Goal: Task Accomplishment & Management: Manage account settings

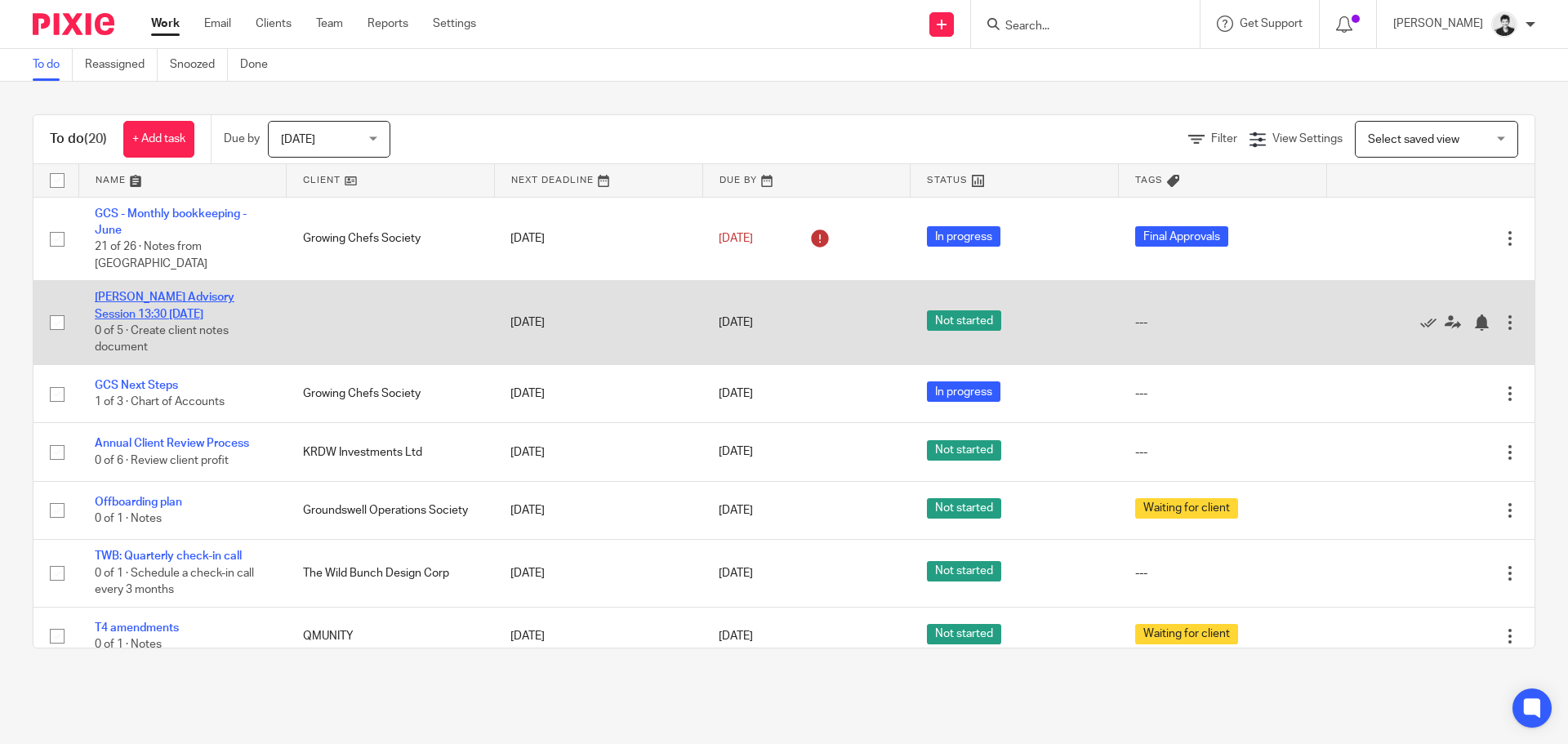
click at [211, 296] on link "Ljudmila Petrovic Advisory Session 13:30 - Tuesday, 19 August 2025" at bounding box center [164, 305] width 139 height 28
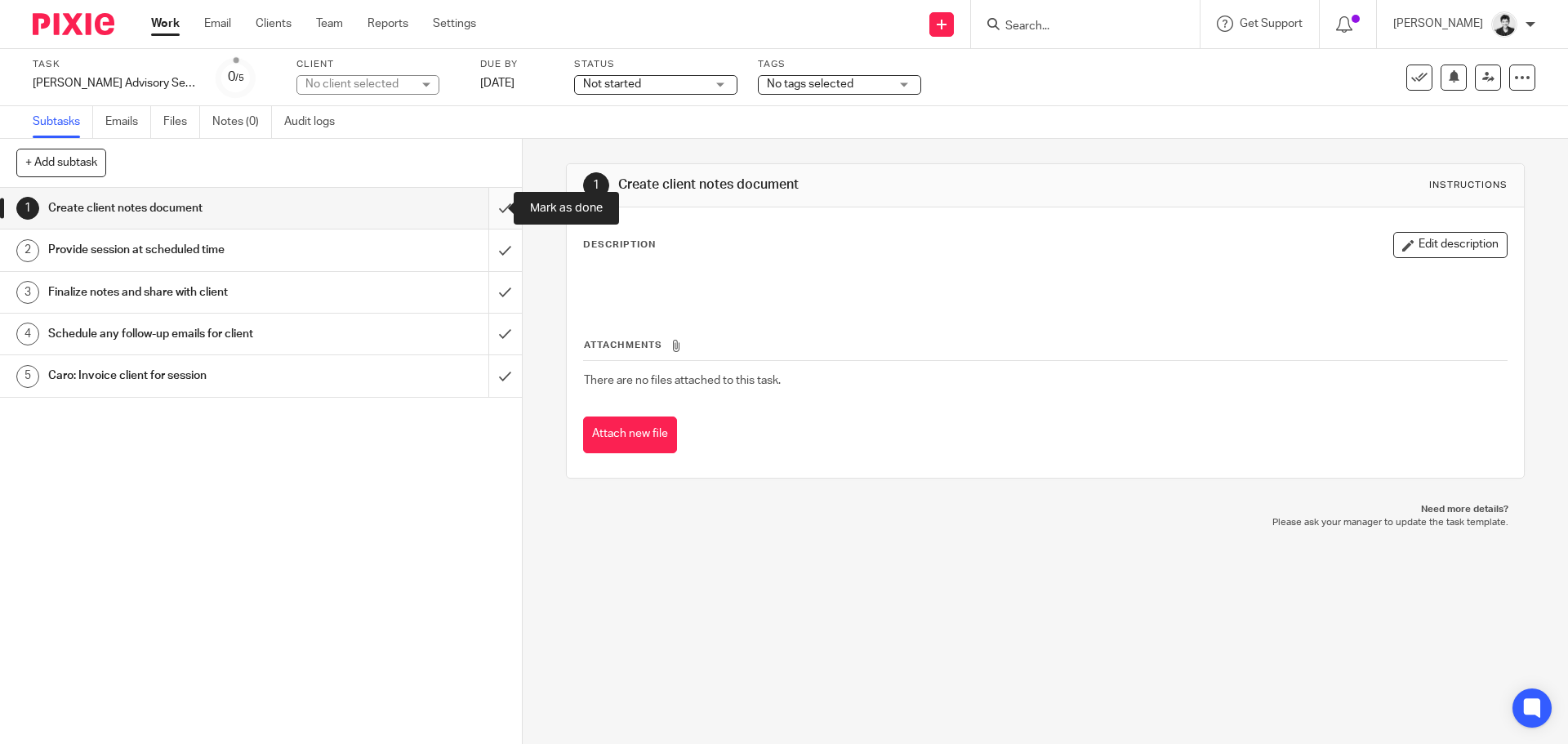
click at [481, 204] on input "submit" at bounding box center [261, 207] width 522 height 41
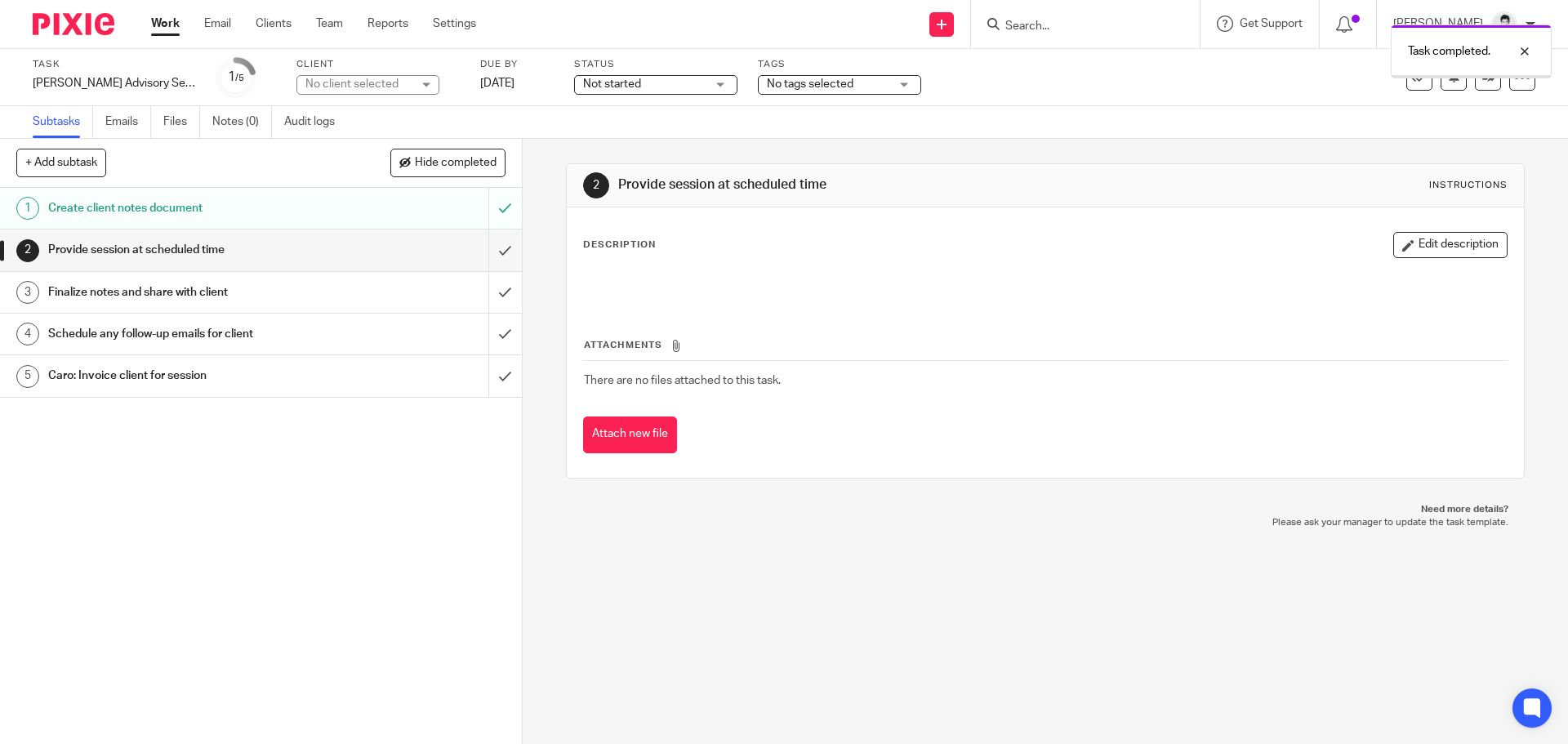
click at [677, 92] on span "Not started" at bounding box center [644, 84] width 123 height 17
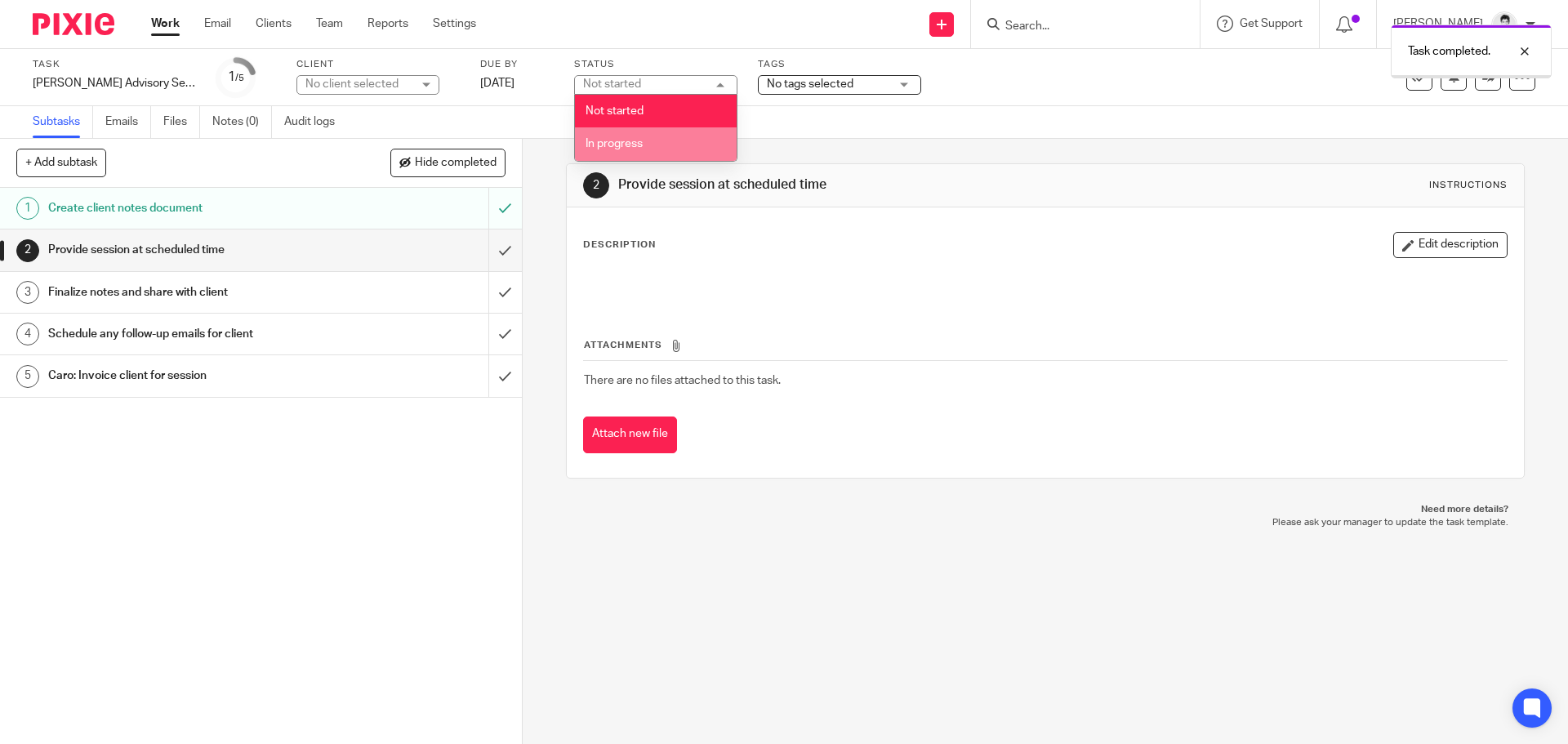
click at [630, 157] on li "In progress" at bounding box center [656, 144] width 162 height 34
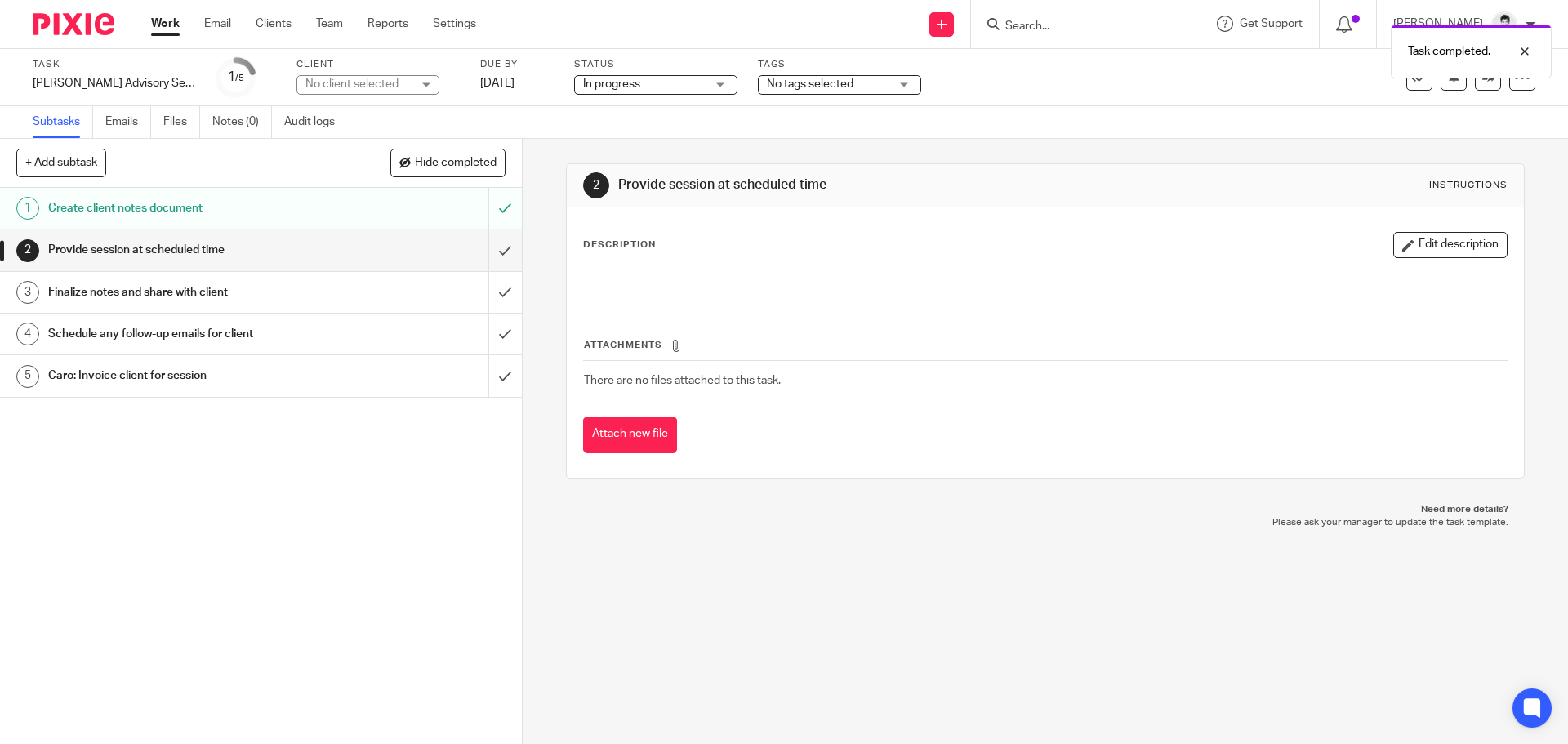
click at [161, 31] on link "Work" at bounding box center [165, 24] width 29 height 17
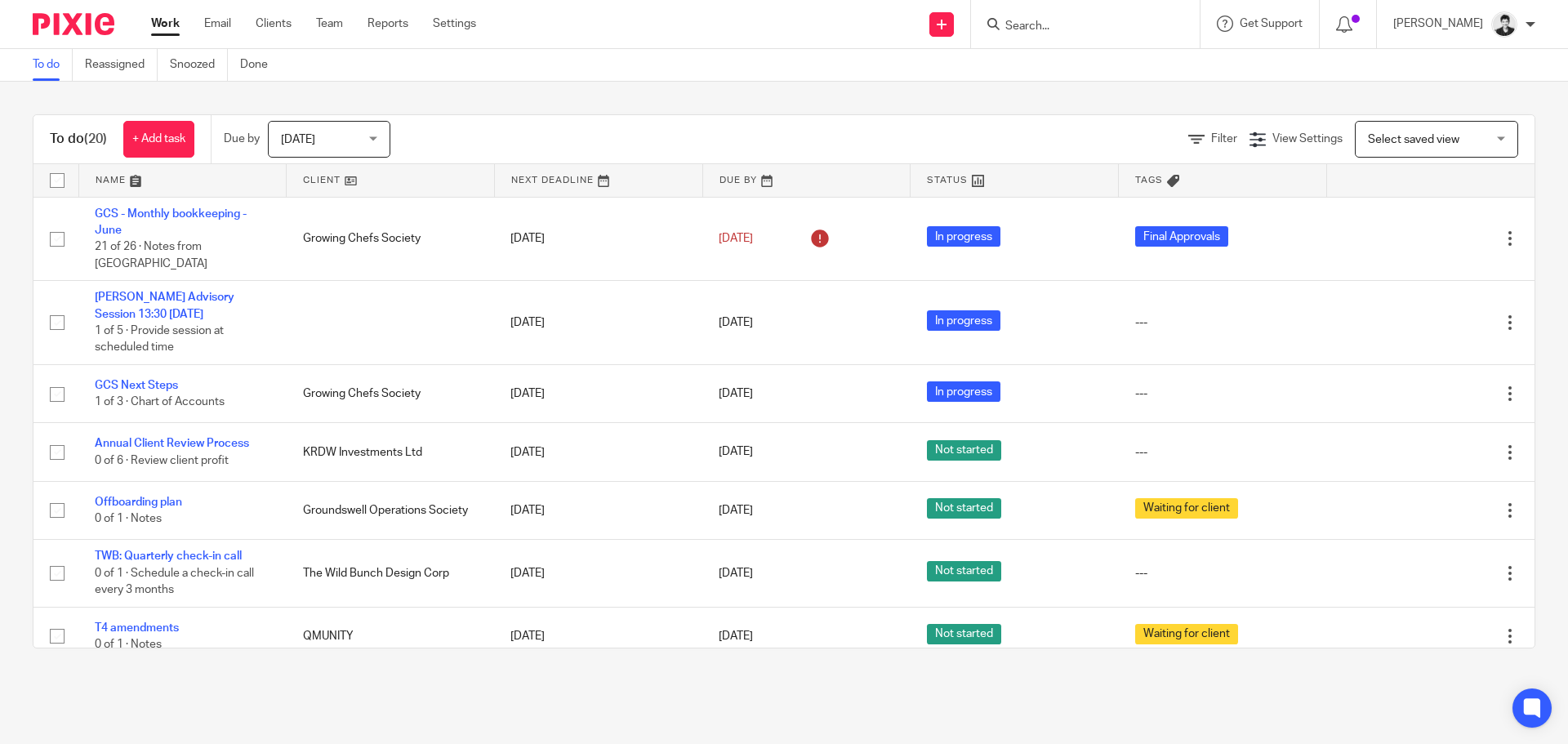
click at [1080, 25] on input "Search" at bounding box center [1077, 27] width 147 height 15
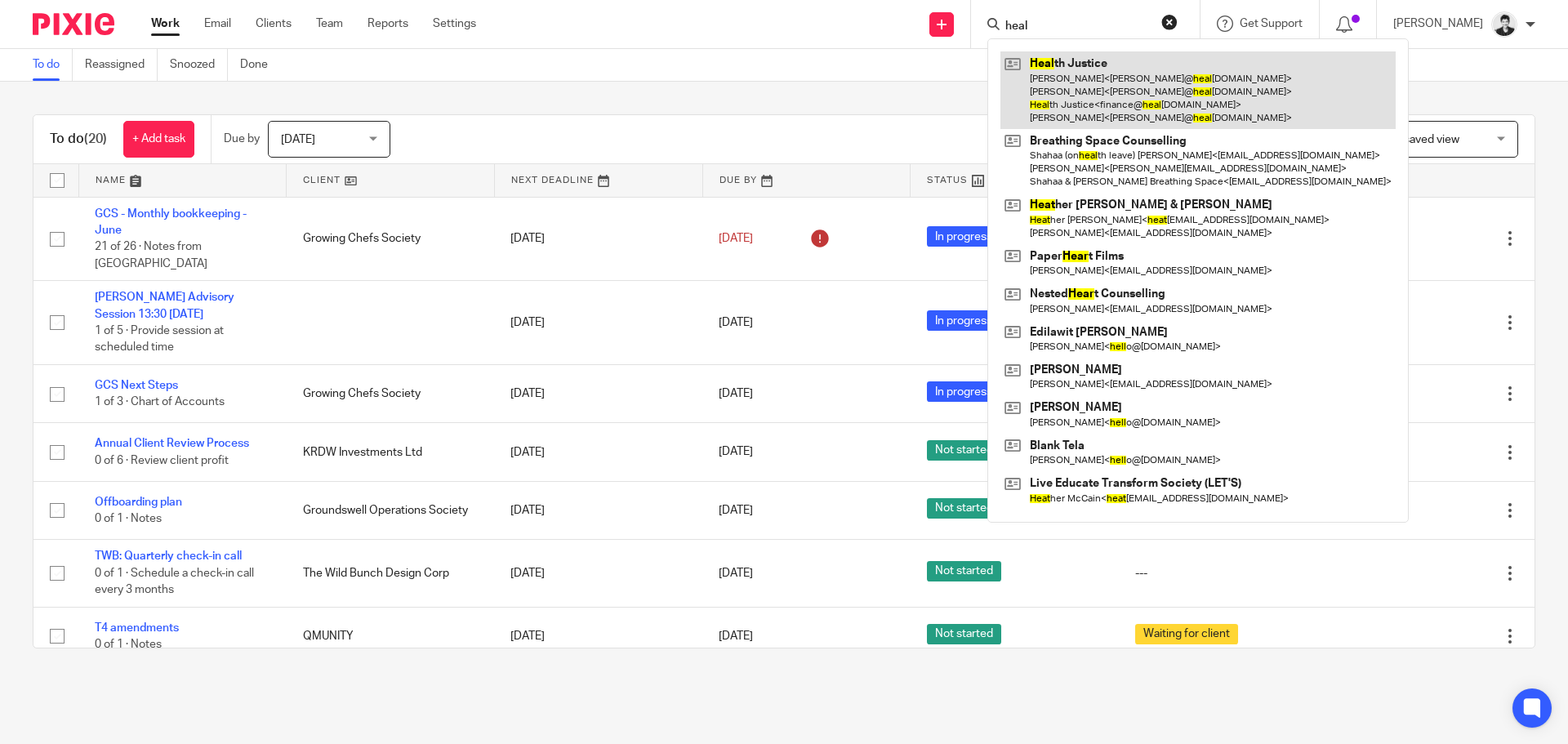
type input "heal"
click at [1104, 73] on link at bounding box center [1197, 90] width 395 height 78
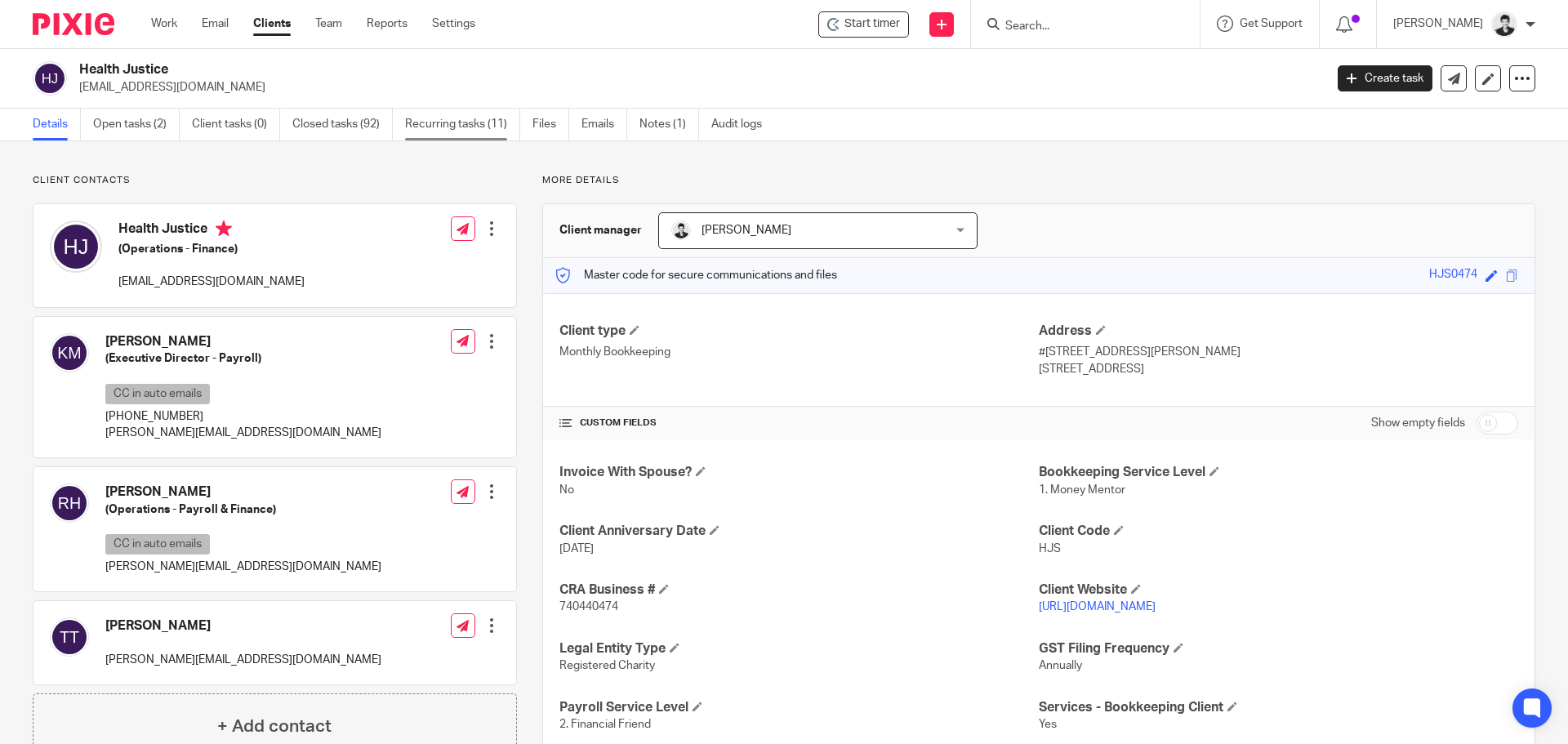
click at [477, 114] on link "Recurring tasks (11)" at bounding box center [462, 124] width 116 height 32
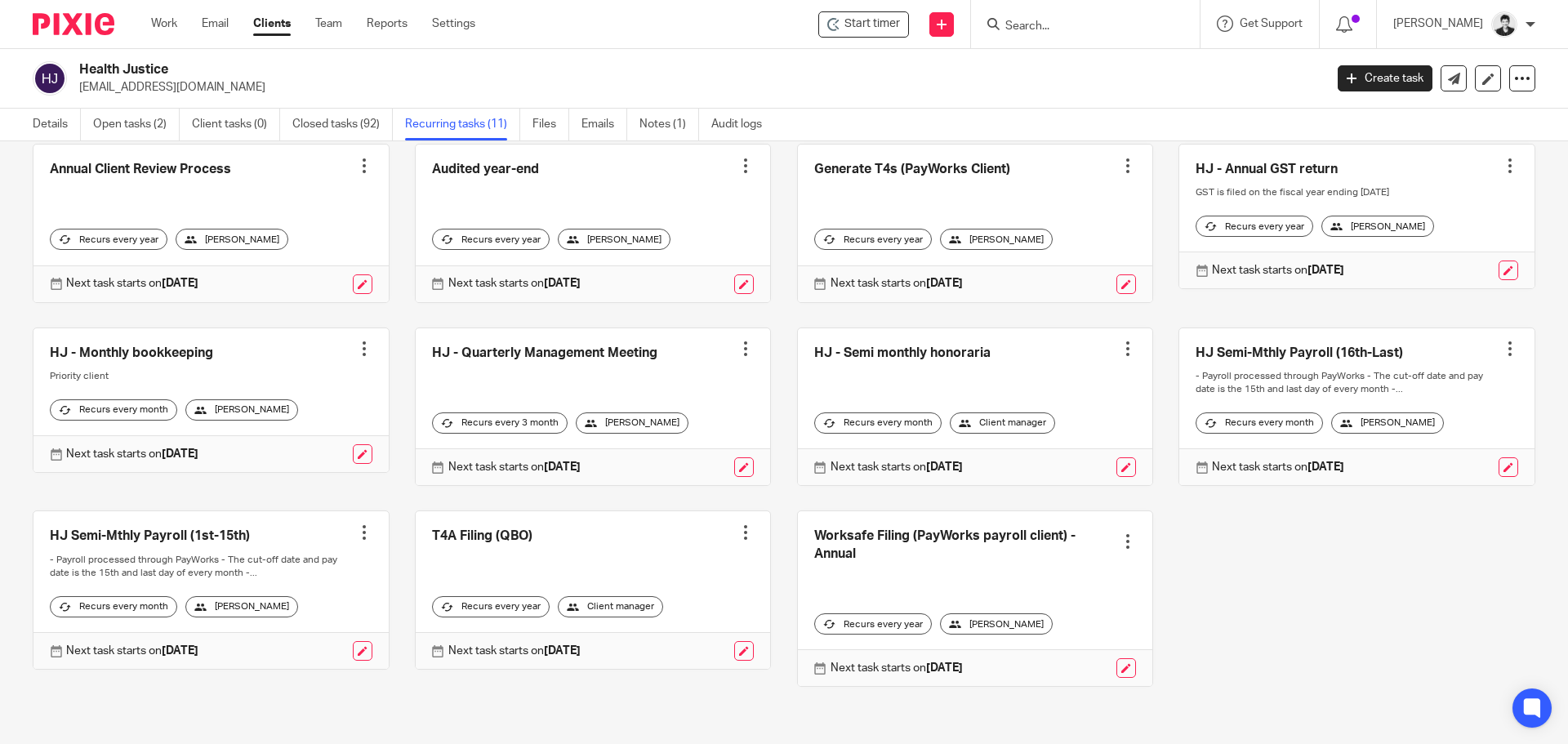
scroll to position [105, 0]
click at [356, 341] on div at bounding box center [364, 349] width 17 height 17
click at [186, 328] on link at bounding box center [211, 400] width 356 height 144
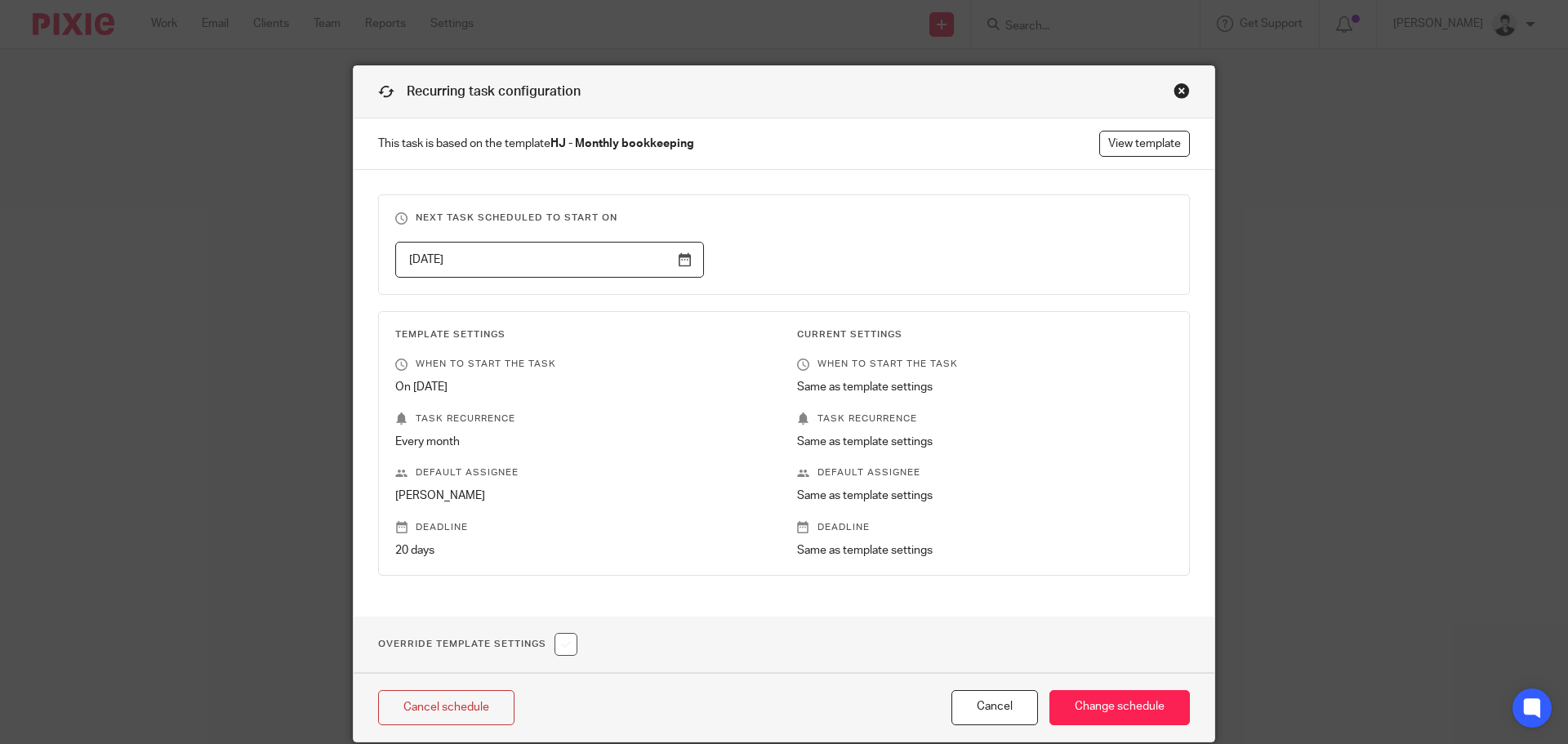
click at [1104, 124] on p "This task is based on the template HJ - Monthly bookkeeping View template" at bounding box center [784, 144] width 861 height 51
click at [1139, 149] on link "View template" at bounding box center [1144, 143] width 91 height 26
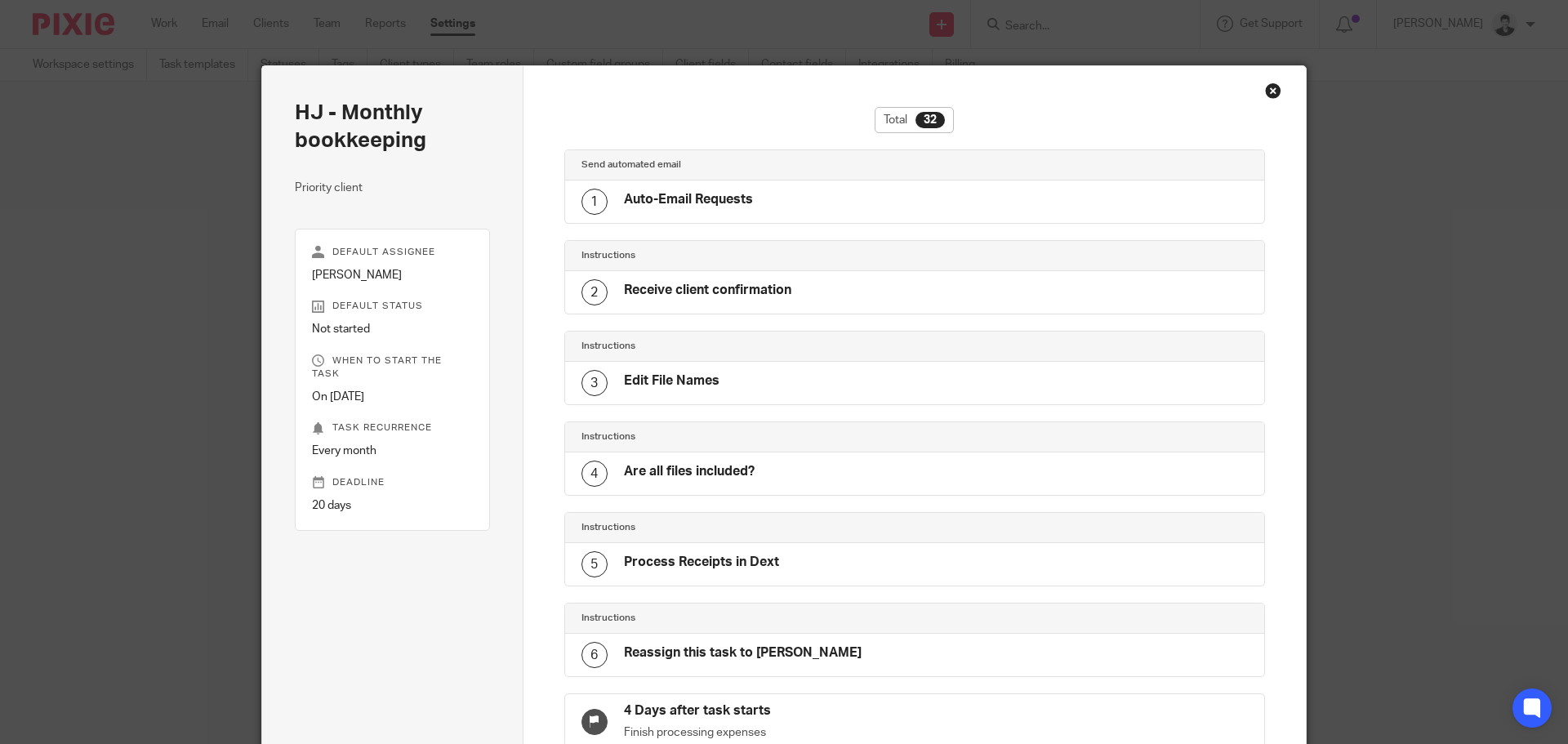
scroll to position [2401, 0]
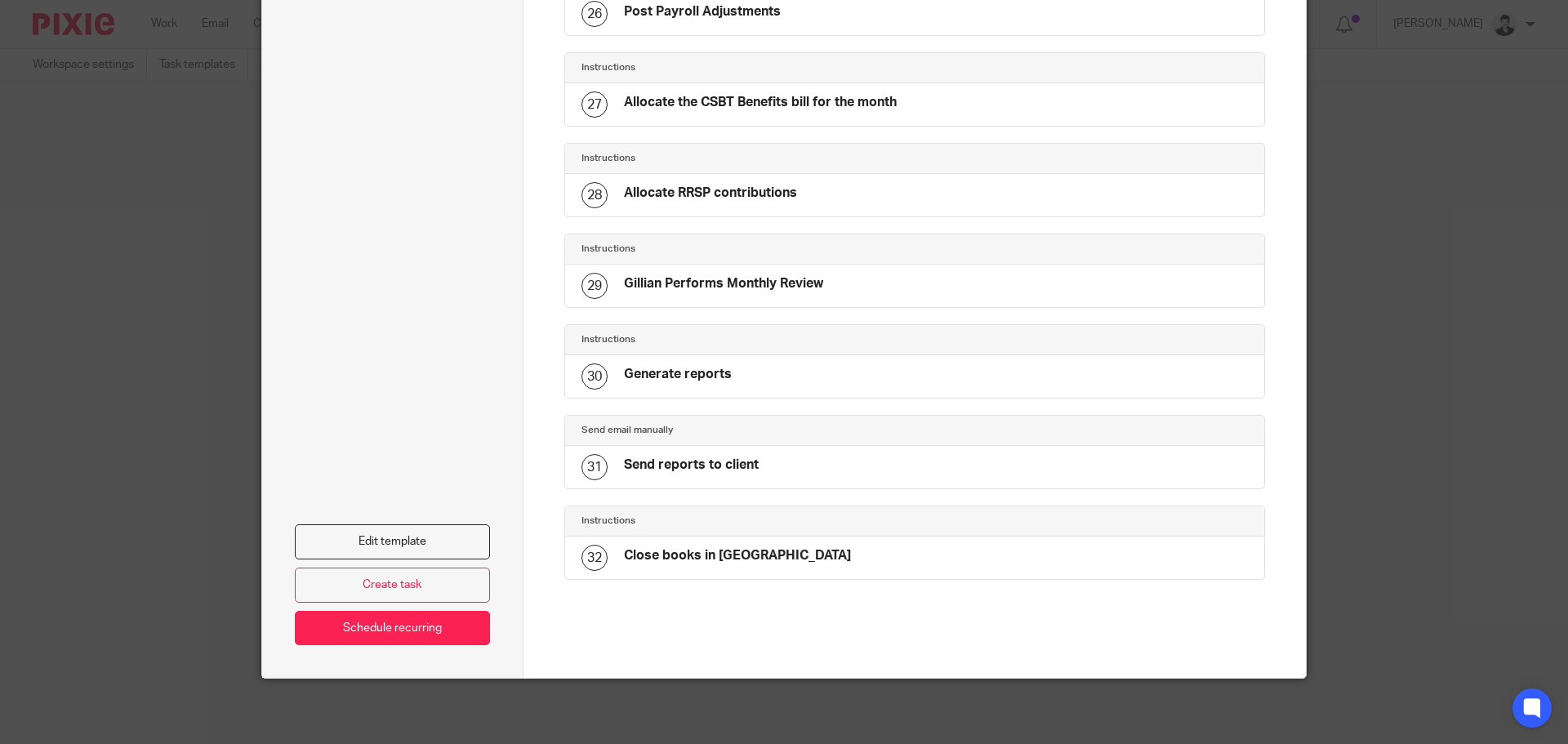
click at [433, 567] on link "Create task" at bounding box center [392, 585] width 196 height 36
click at [421, 537] on link "Edit template" at bounding box center [392, 542] width 196 height 36
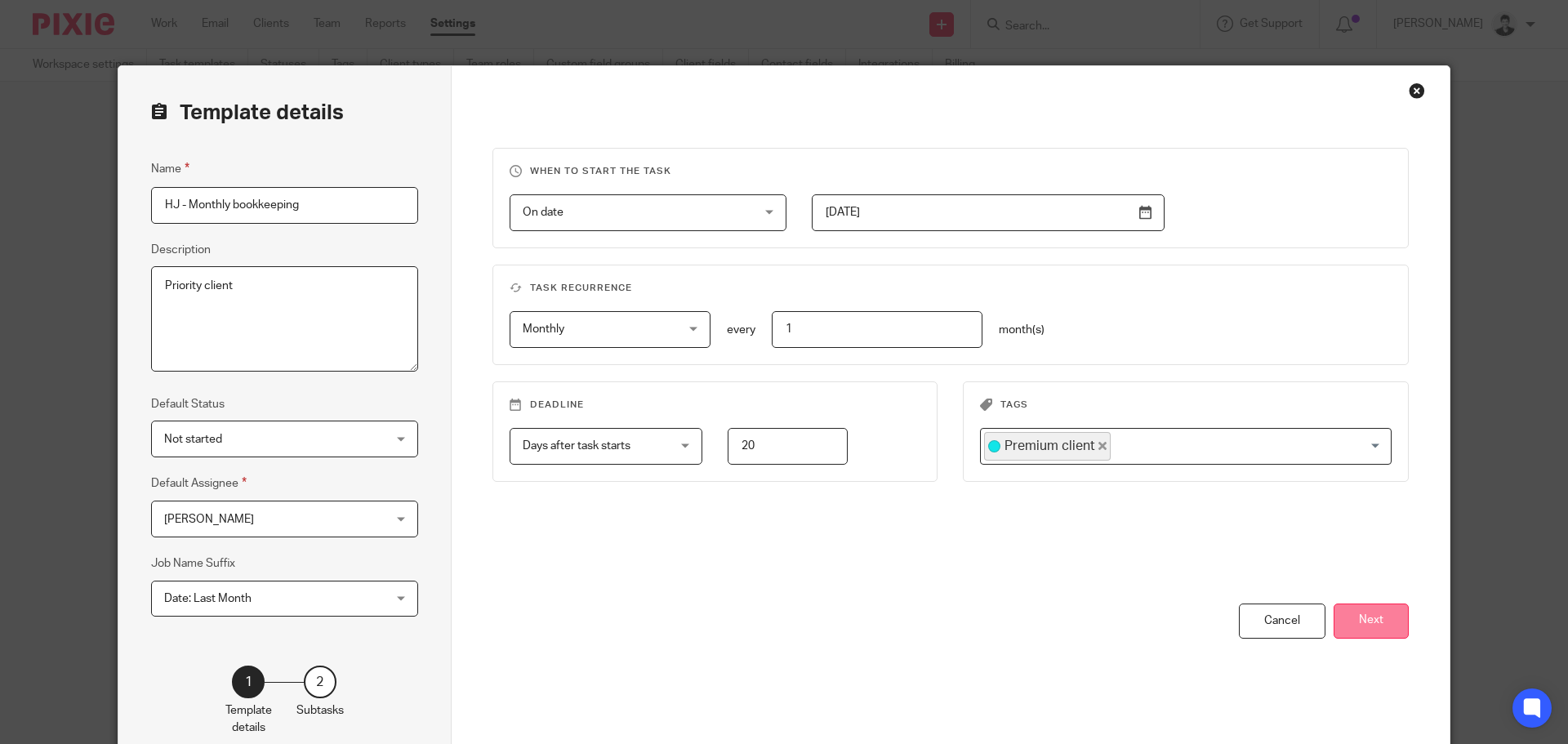
click at [1386, 605] on button "Next" at bounding box center [1371, 621] width 75 height 36
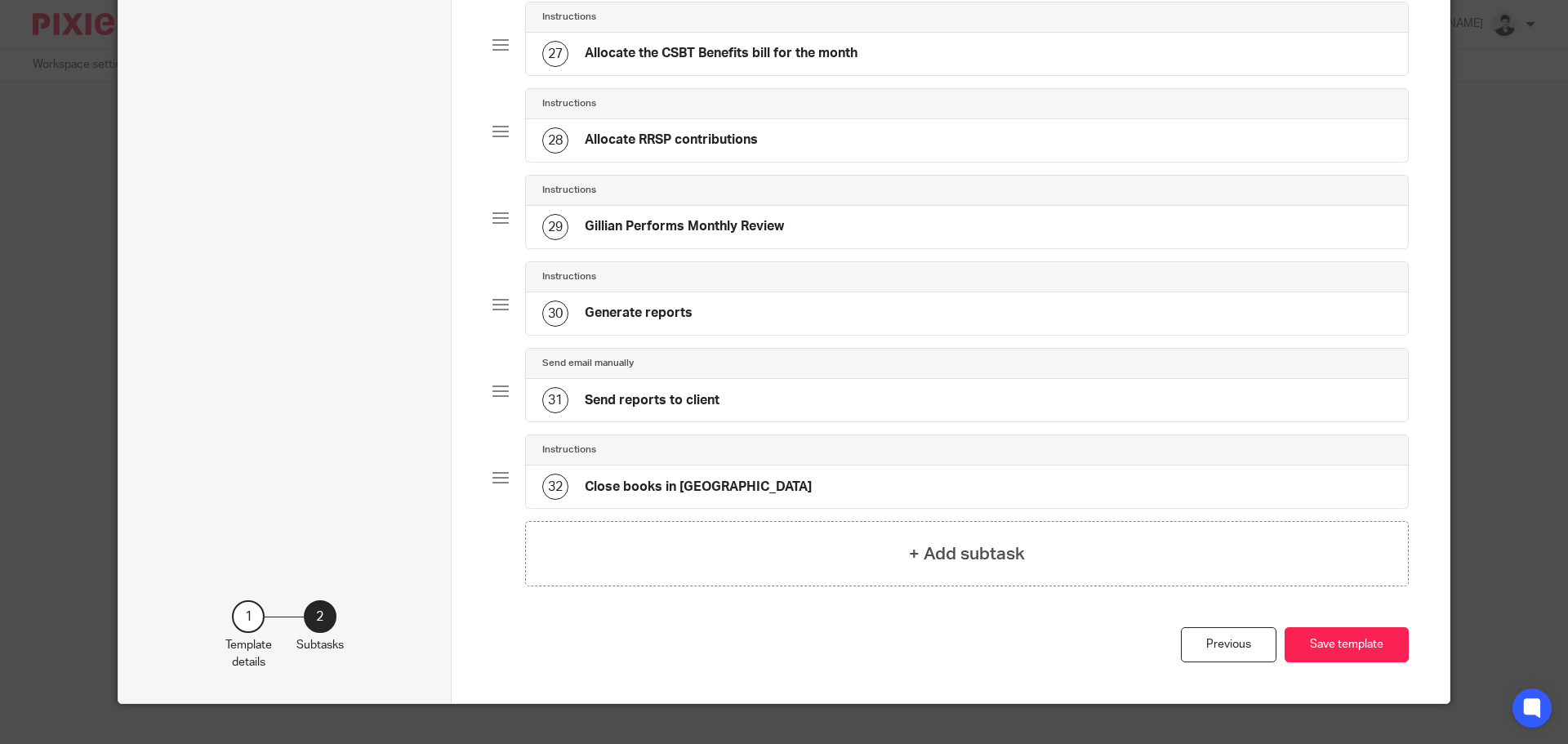
scroll to position [2327, 0]
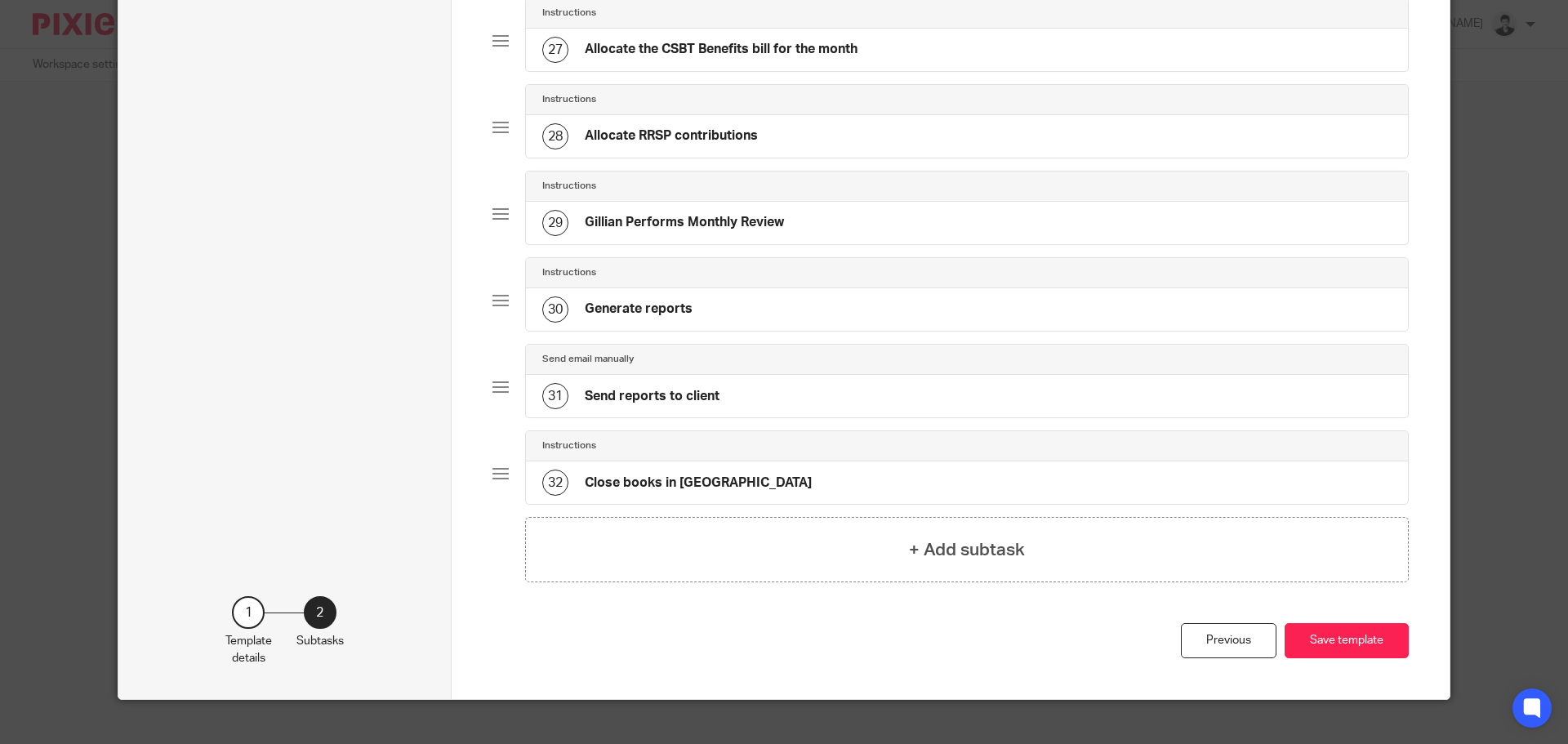
click at [665, 322] on div "30 Generate reports" at bounding box center [618, 309] width 150 height 26
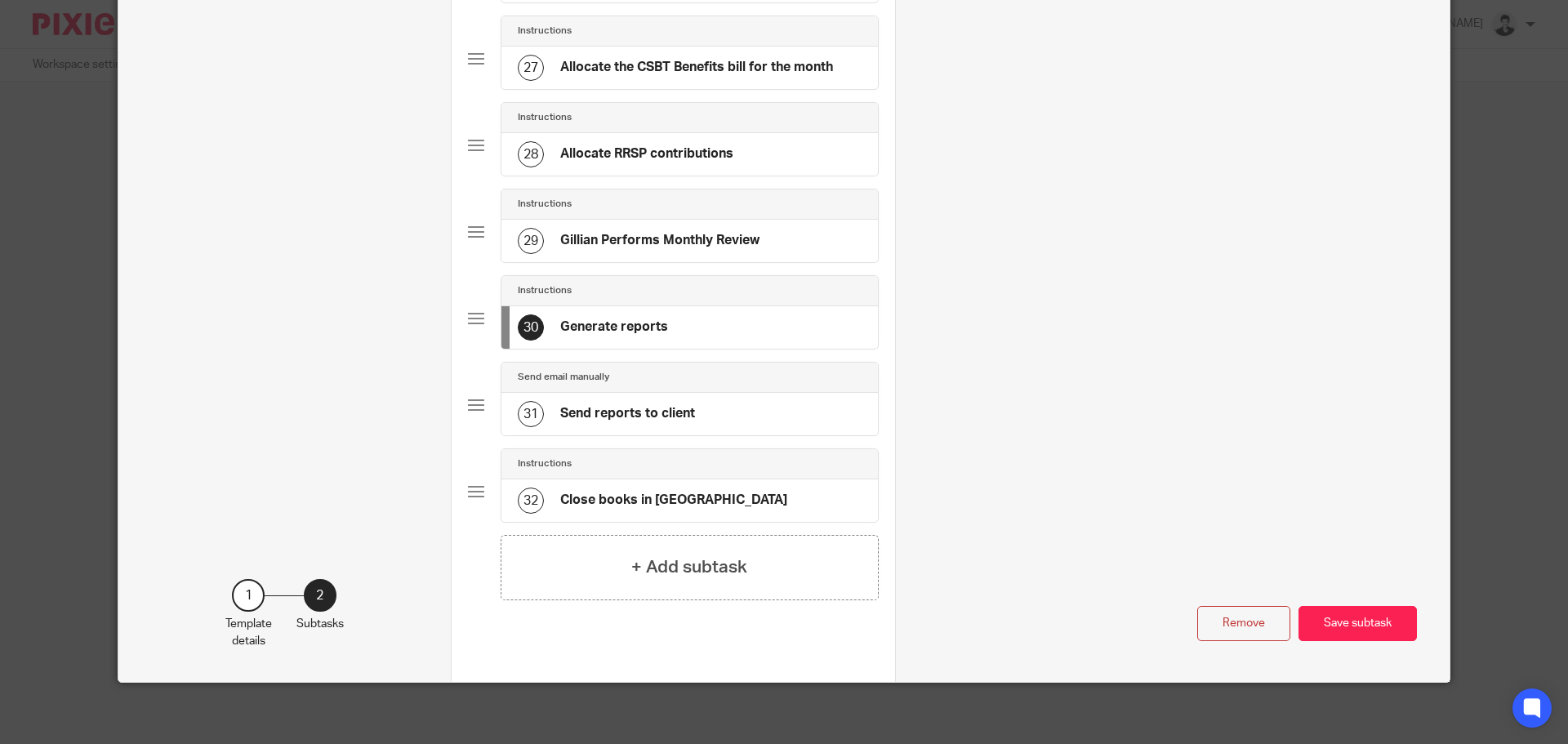
scroll to position [0, 0]
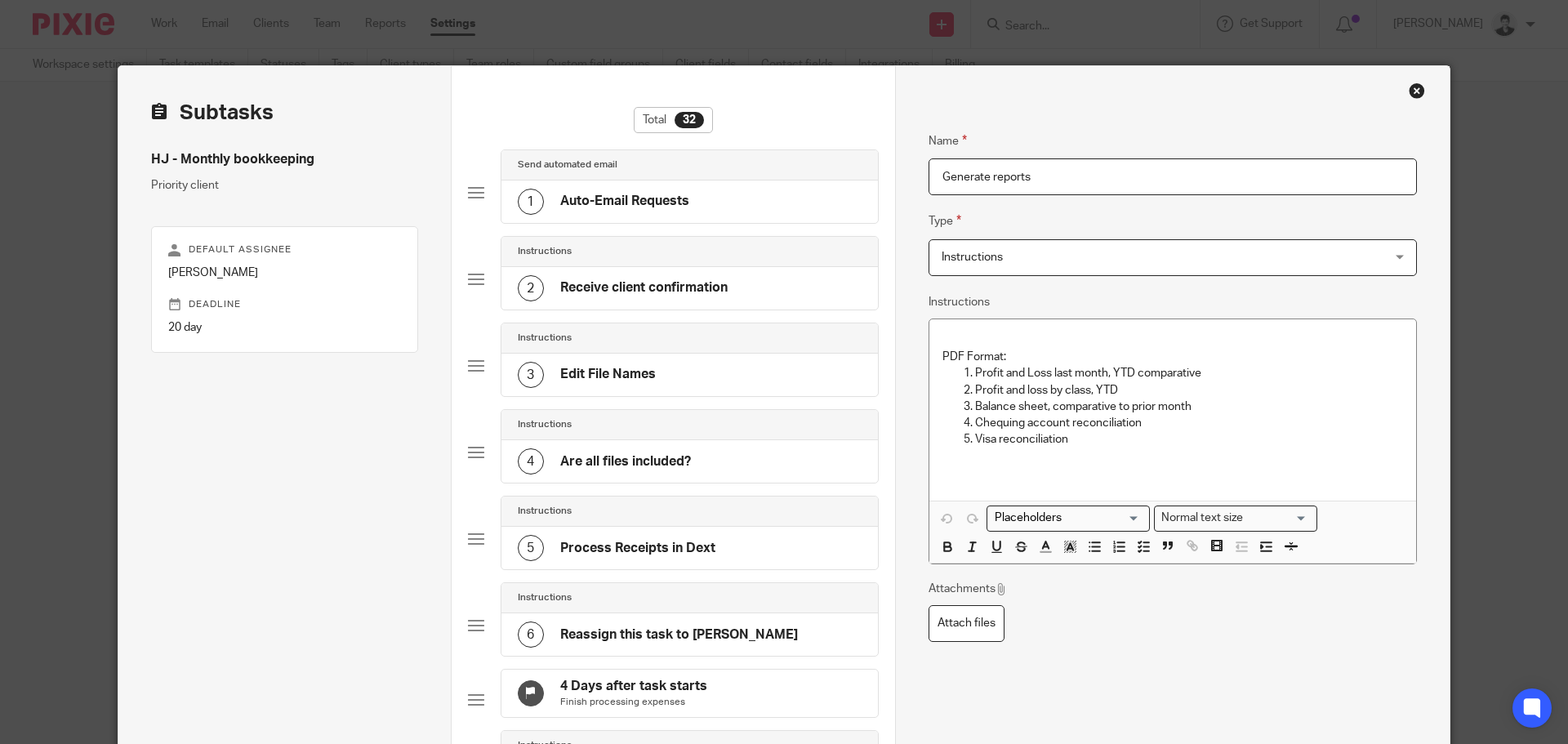
click at [1024, 329] on div "PDF Format: Profit and Loss last month, YTD comparative Profit and loss by clas…" at bounding box center [1173, 409] width 487 height 181
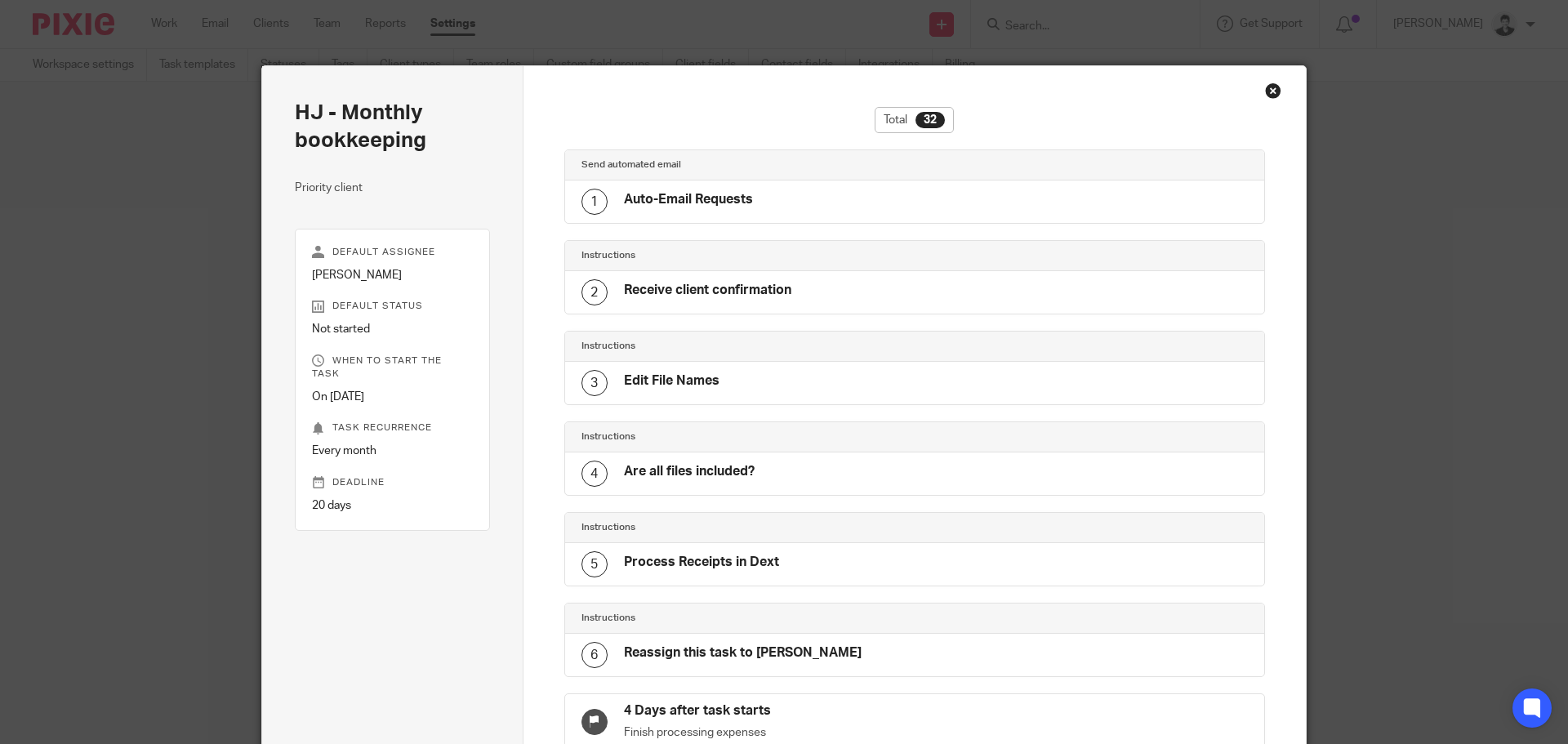
scroll to position [2401, 0]
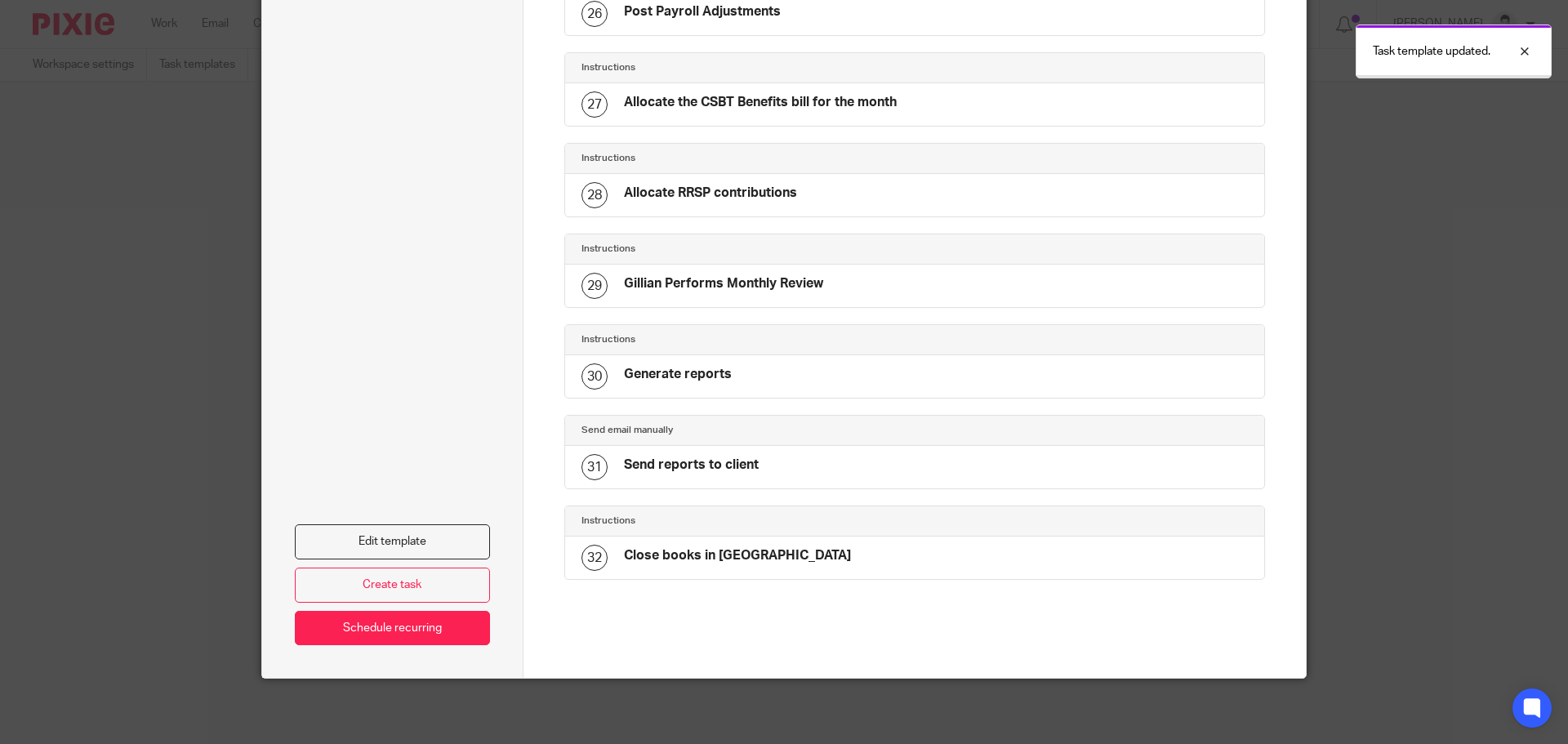
click at [1520, 267] on div "HJ - Monthly bookkeeping Priority client Default assignee Carō Garofalo Default…" at bounding box center [784, 372] width 1568 height 744
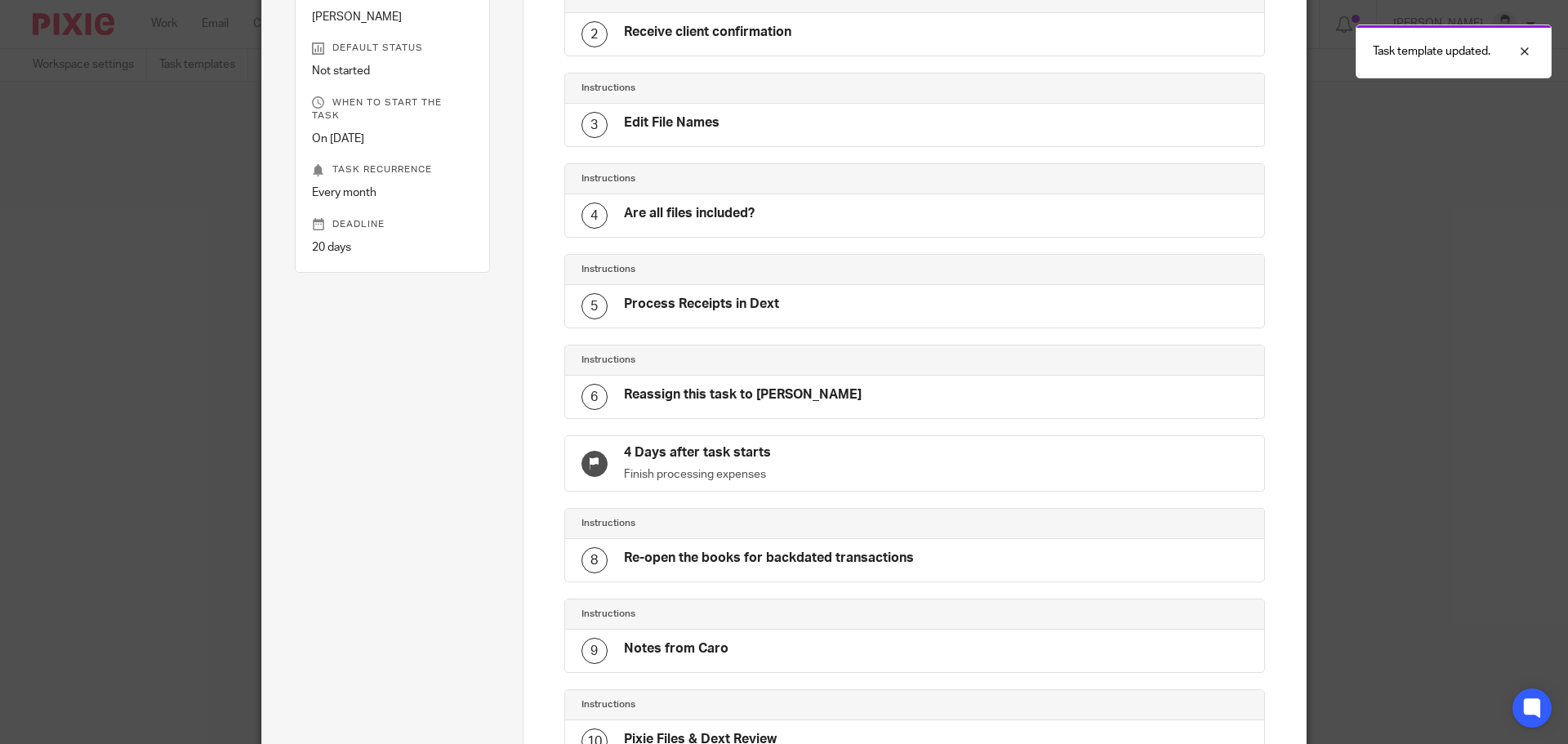
scroll to position [0, 0]
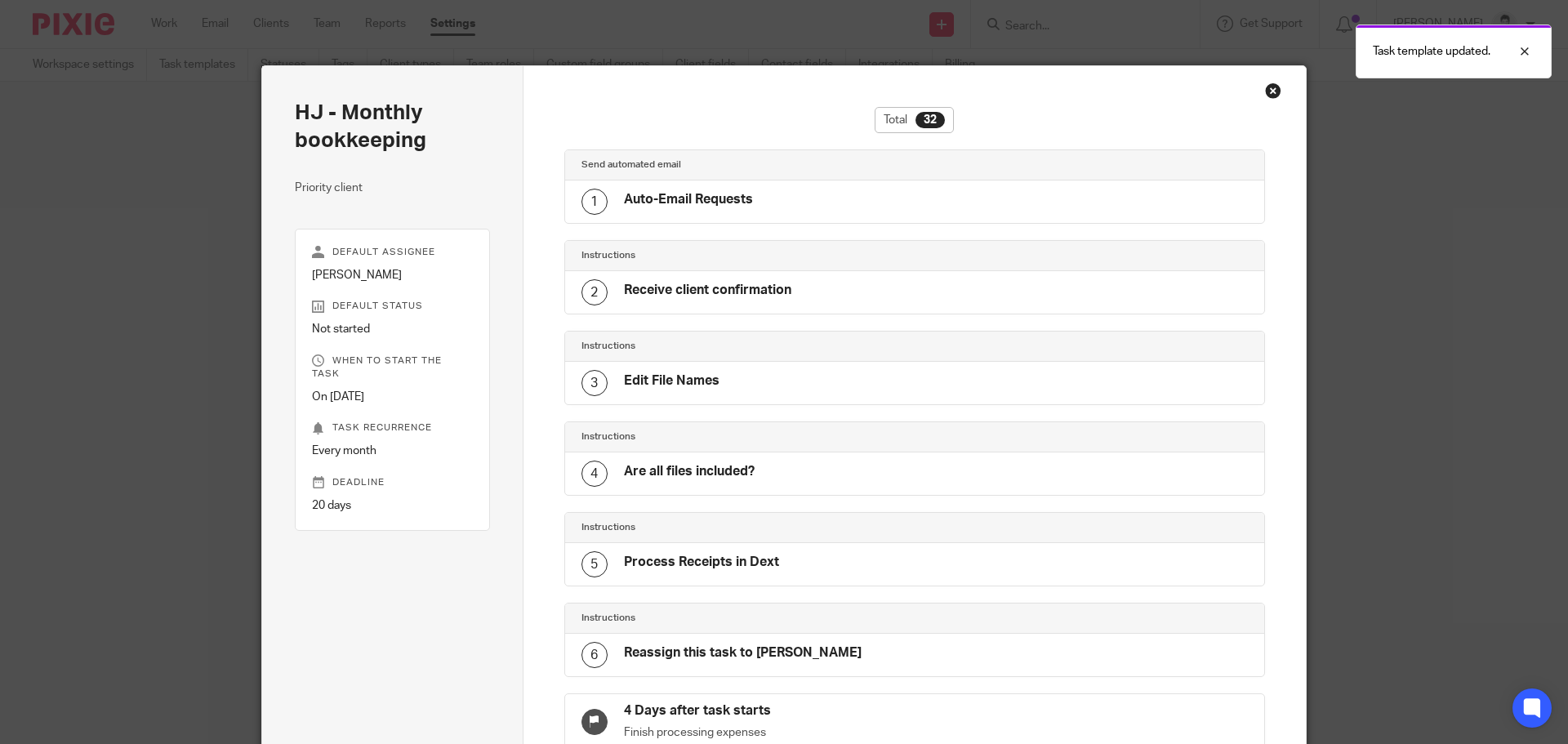
click at [1266, 95] on div "Close this dialog window" at bounding box center [1273, 90] width 17 height 17
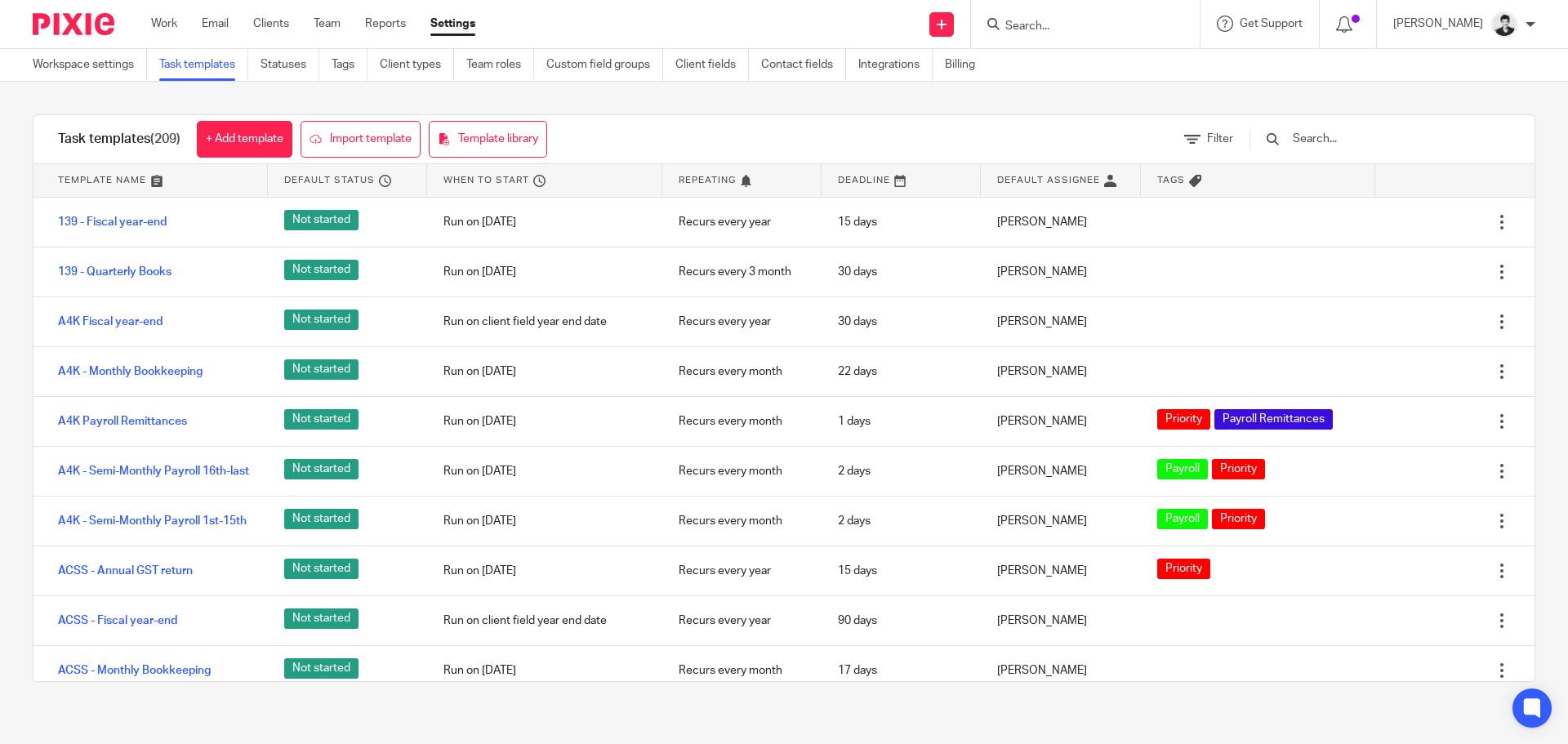
click at [166, 17] on link "Work" at bounding box center [164, 24] width 26 height 17
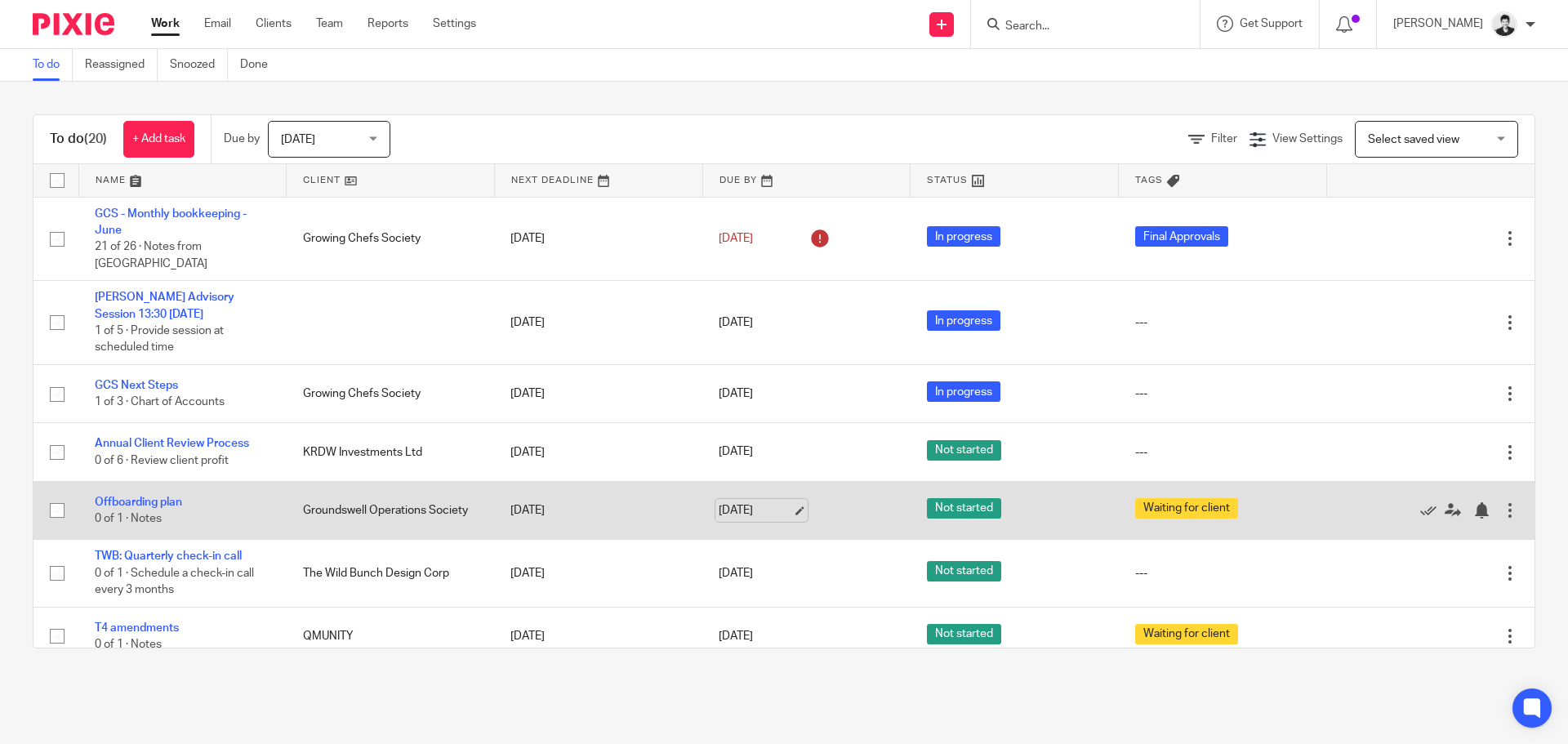
click at [735, 511] on link "[DATE]" at bounding box center [755, 510] width 73 height 17
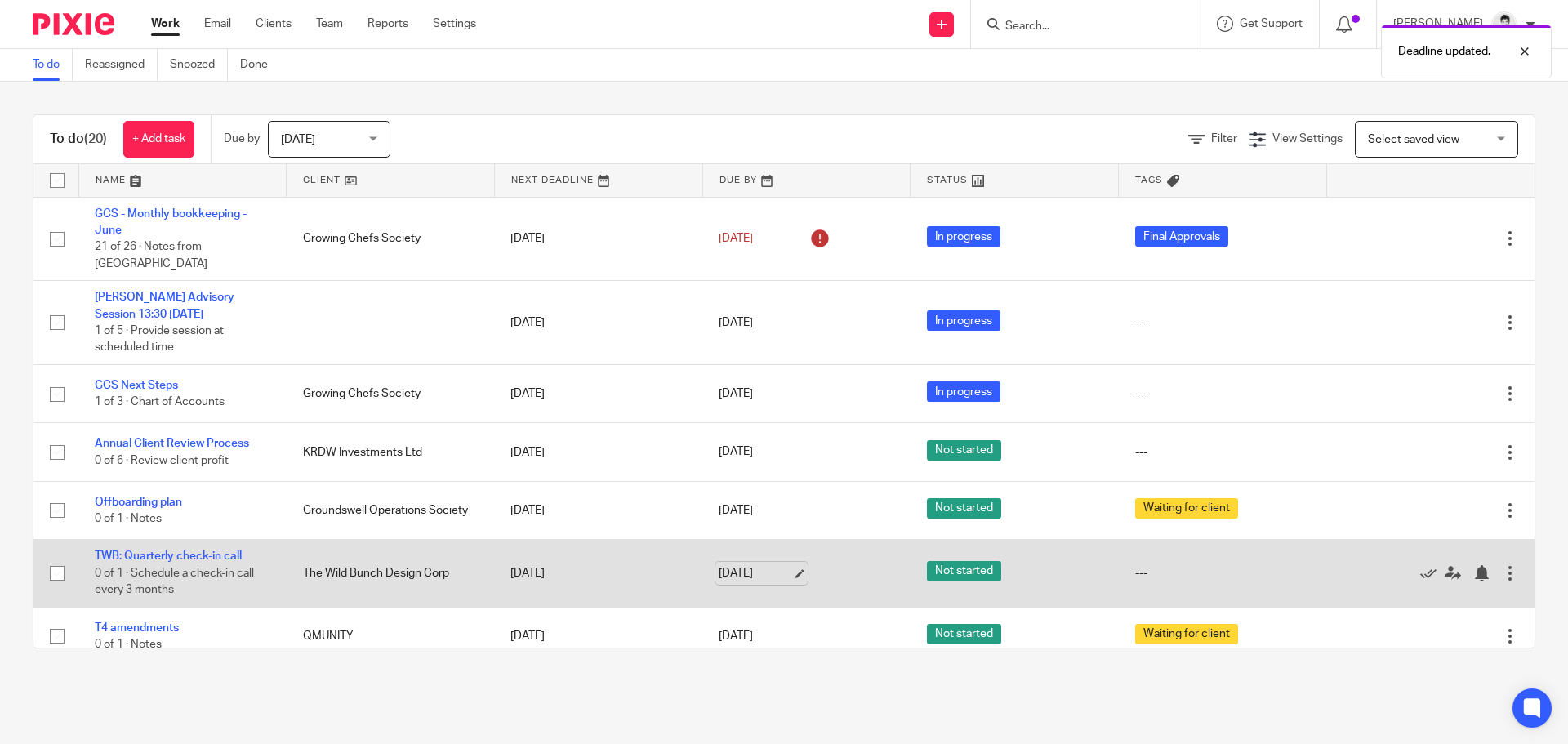
click at [758, 581] on link "[DATE]" at bounding box center [755, 573] width 73 height 17
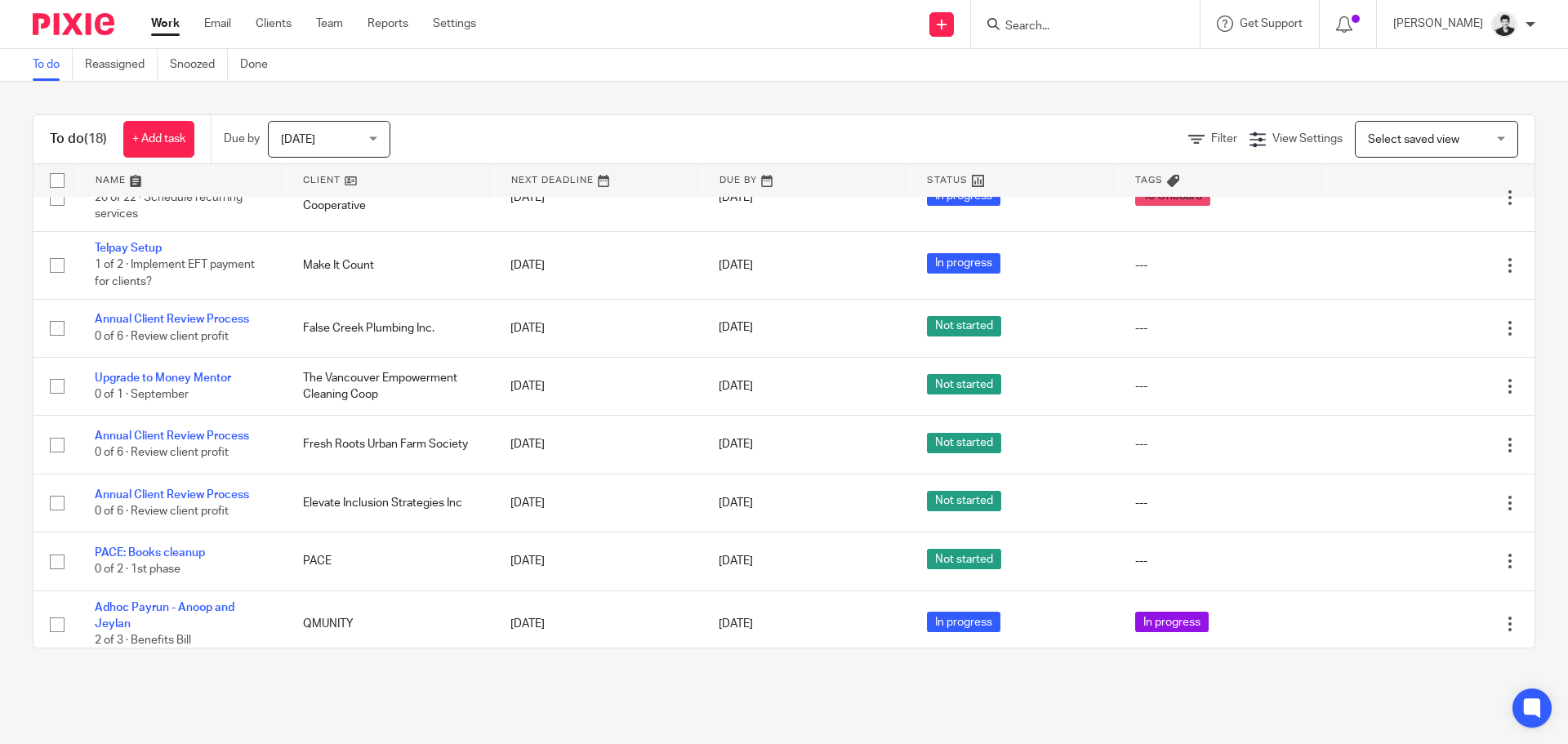
scroll to position [685, 0]
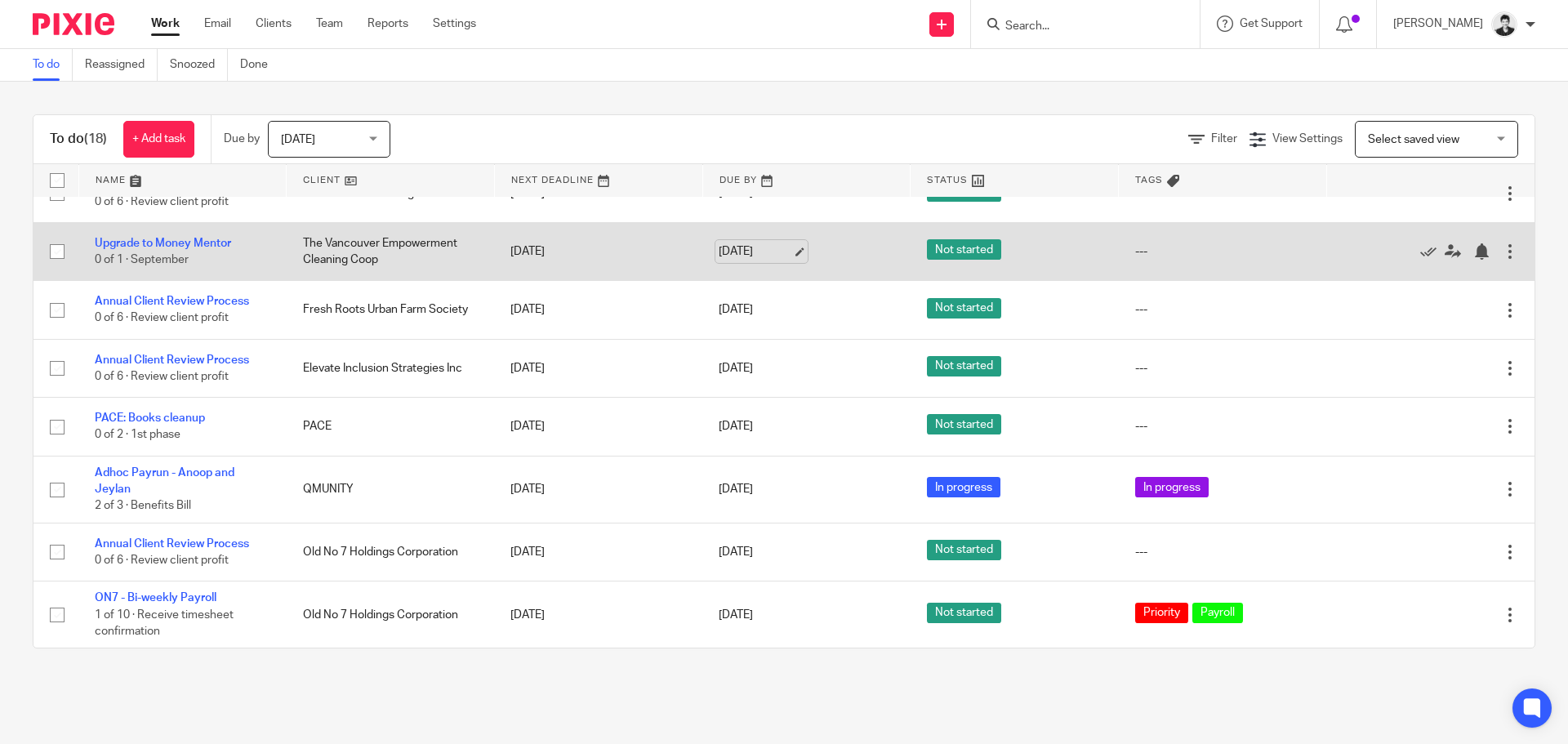
click at [742, 252] on link "Aug 19, 2025" at bounding box center [755, 251] width 73 height 17
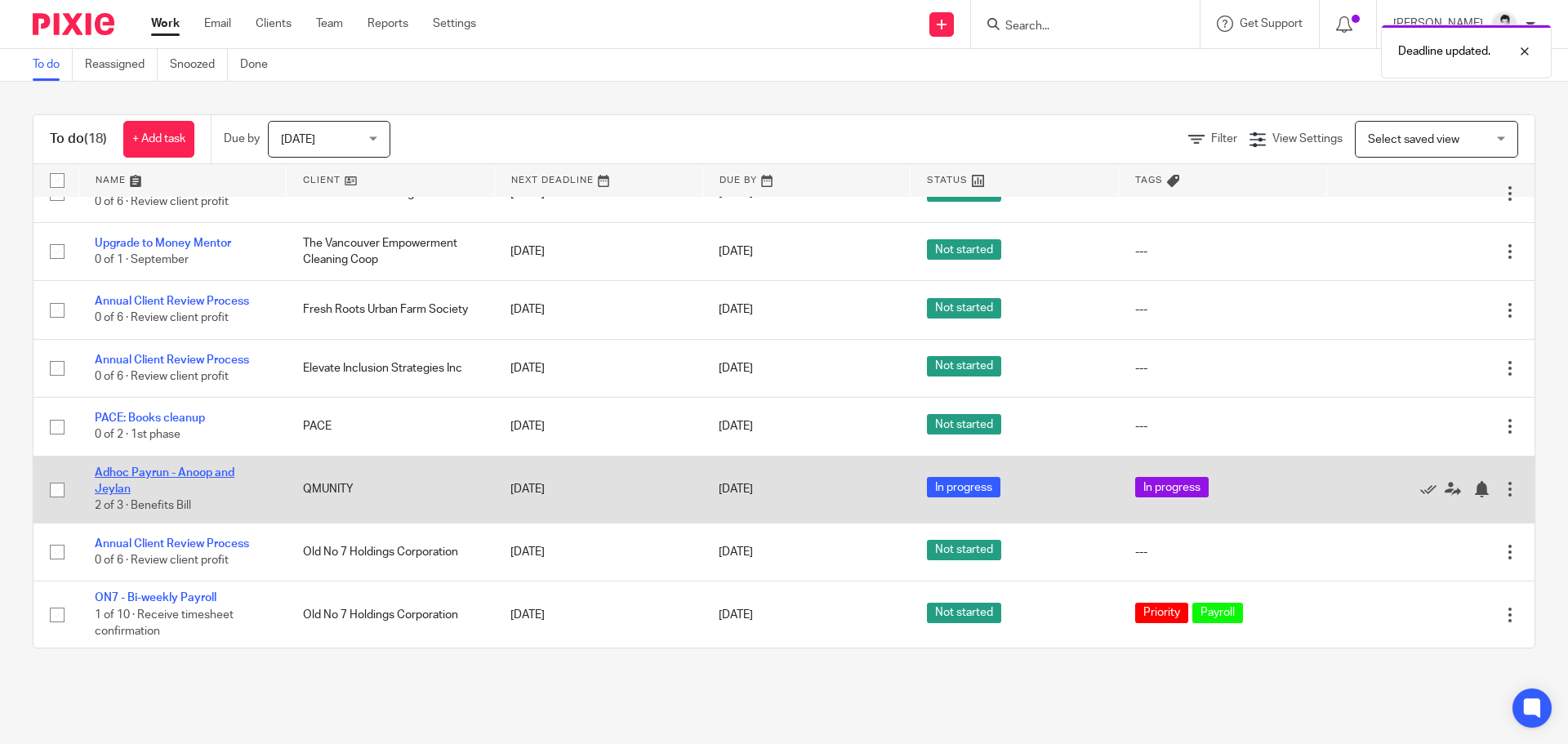
click at [208, 474] on link "Adhoc Payrun - Anoop and Jeylan" at bounding box center [164, 481] width 139 height 28
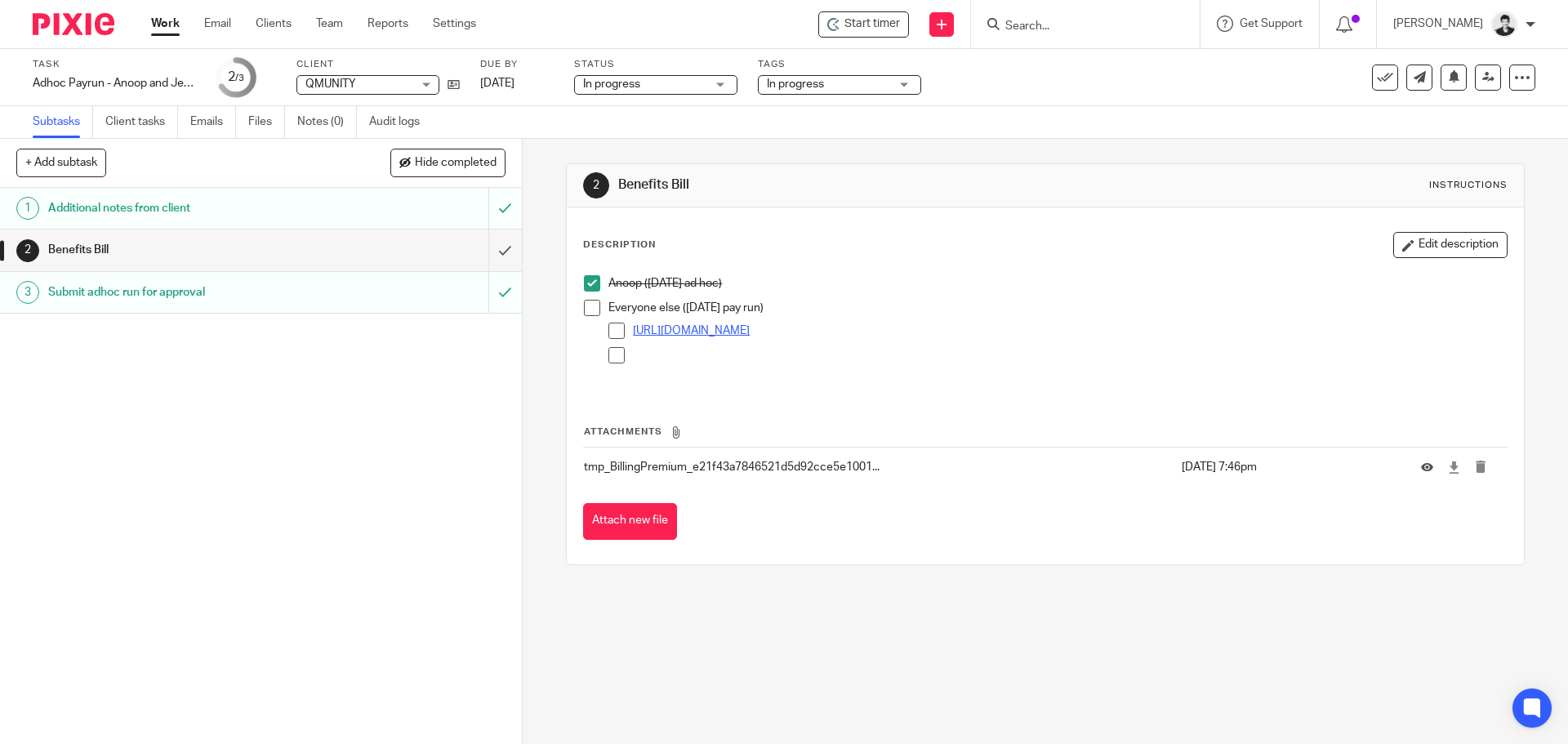
click at [750, 332] on link "[URL][DOMAIN_NAME]" at bounding box center [692, 331] width 117 height 12
click at [1047, 30] on input "Search" at bounding box center [1077, 27] width 147 height 15
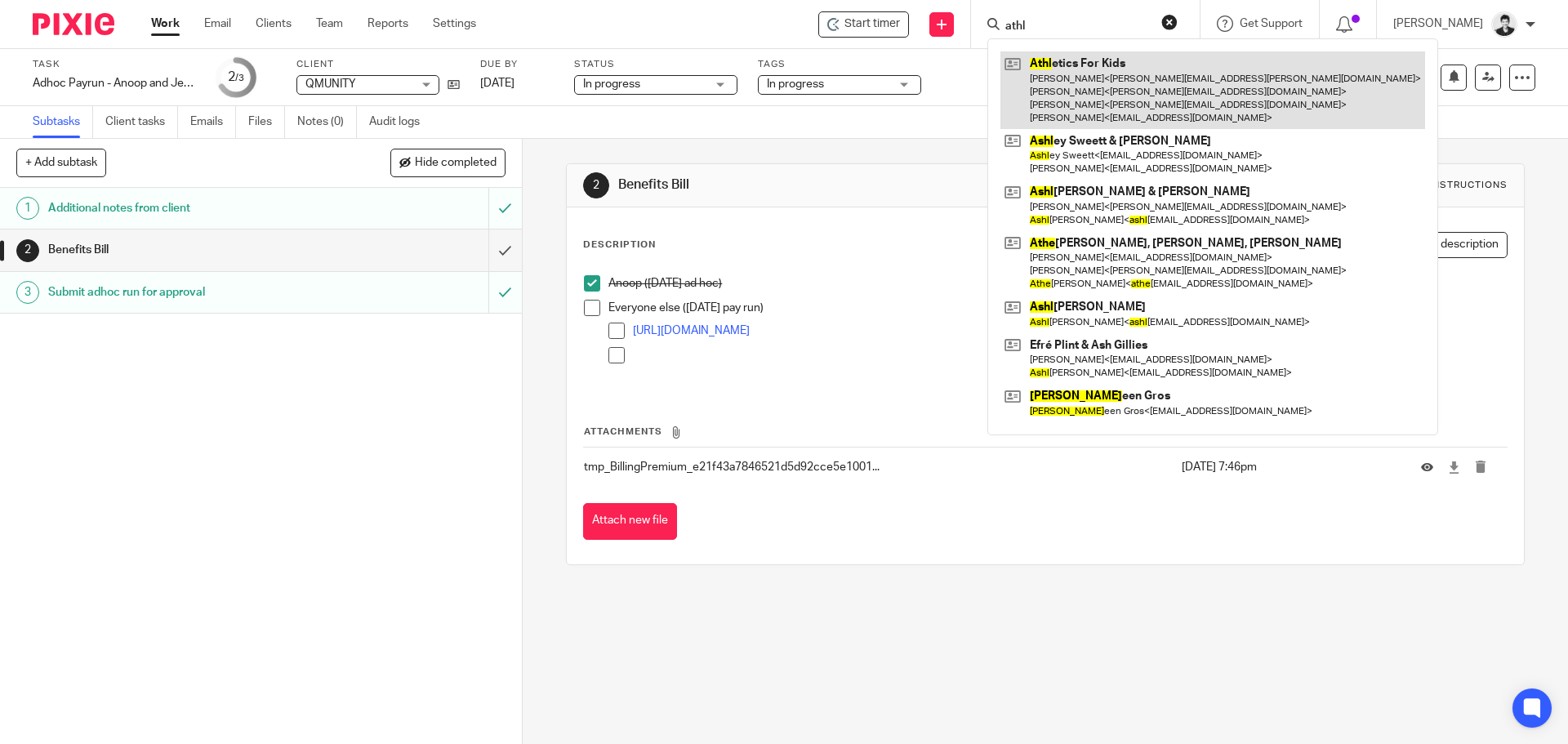
type input "athl"
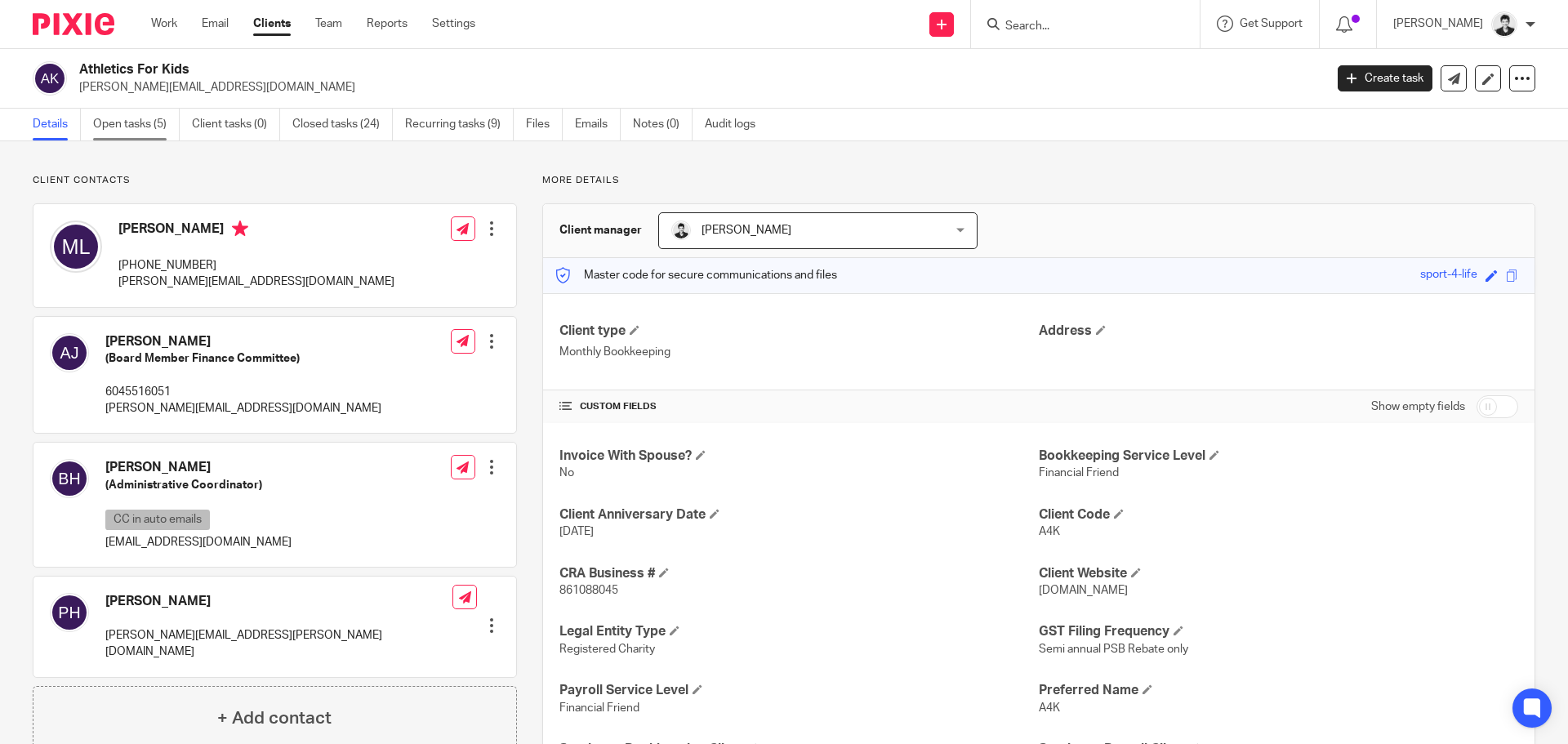
click at [136, 117] on link "Open tasks (5)" at bounding box center [136, 124] width 87 height 32
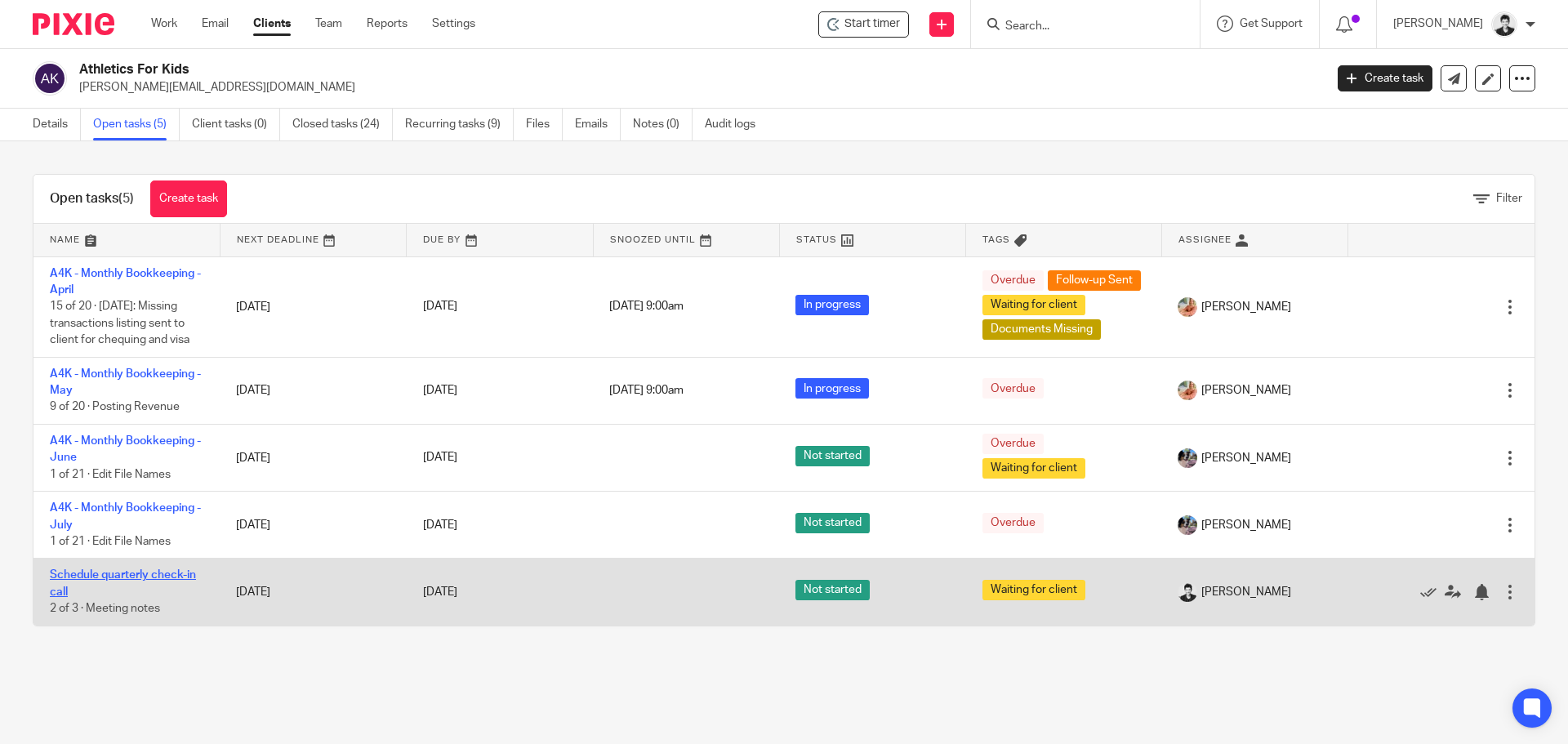
click at [137, 586] on link "Schedule quarterly check-in call" at bounding box center [123, 583] width 146 height 28
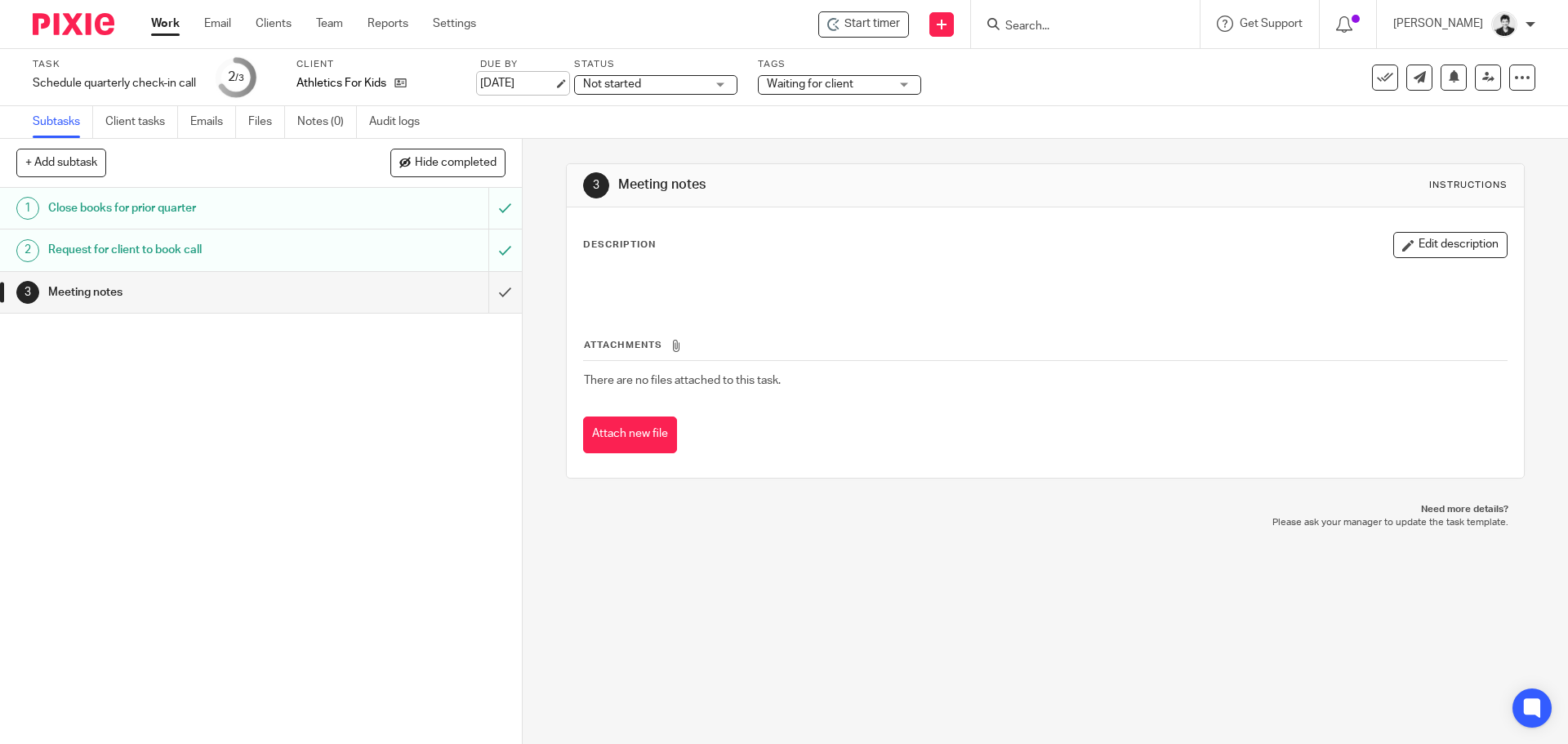
click at [513, 82] on link "Aug 26, 2025" at bounding box center [517, 83] width 73 height 17
click at [1394, 236] on button "Edit description" at bounding box center [1450, 245] width 115 height 26
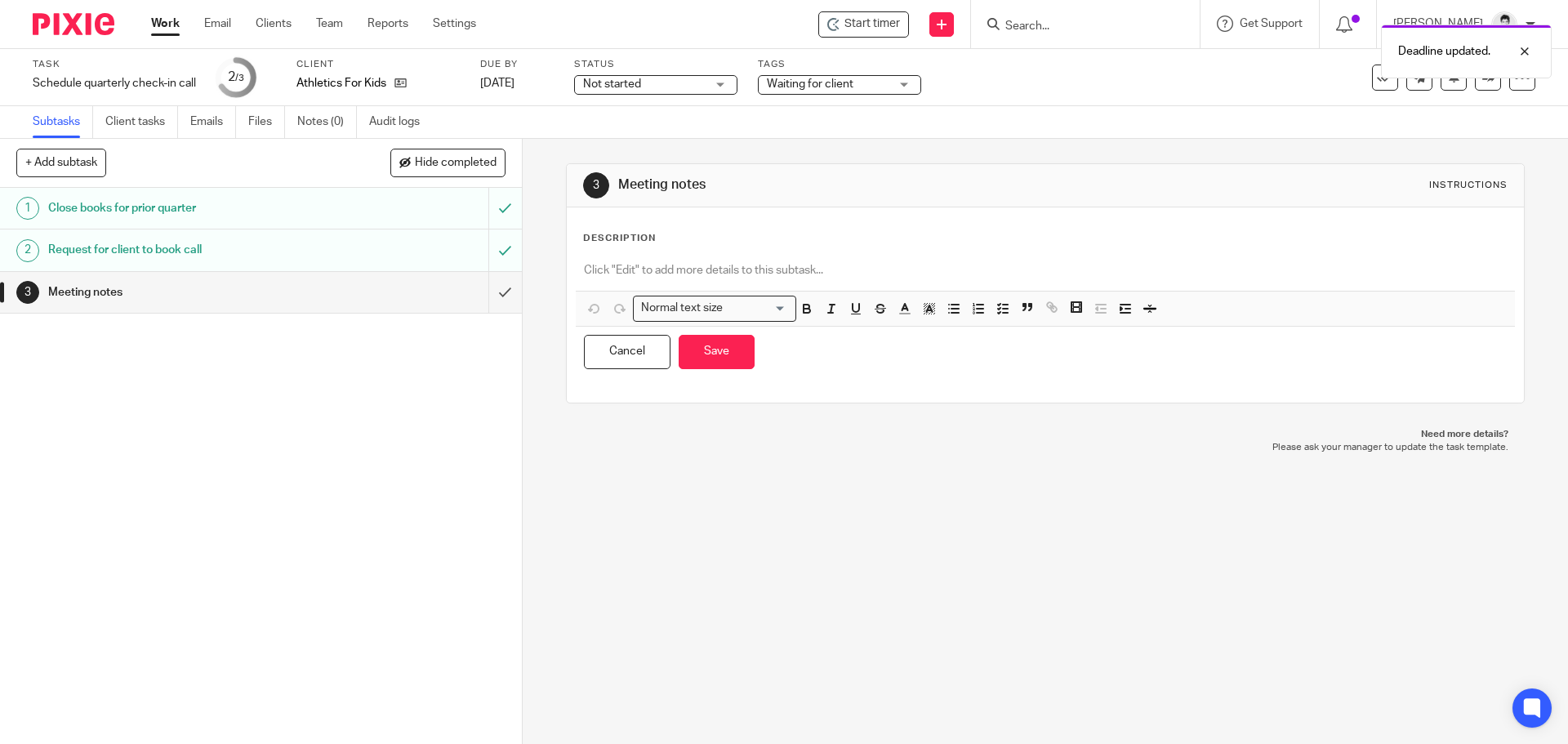
drag, startPoint x: 742, startPoint y: 252, endPoint x: 753, endPoint y: 246, distance: 12.5
click at [746, 252] on div "Description Normal text size Loading... Remove Edit Insert new video Copy and p…" at bounding box center [1044, 305] width 924 height 146
click at [746, 268] on p at bounding box center [1044, 270] width 922 height 17
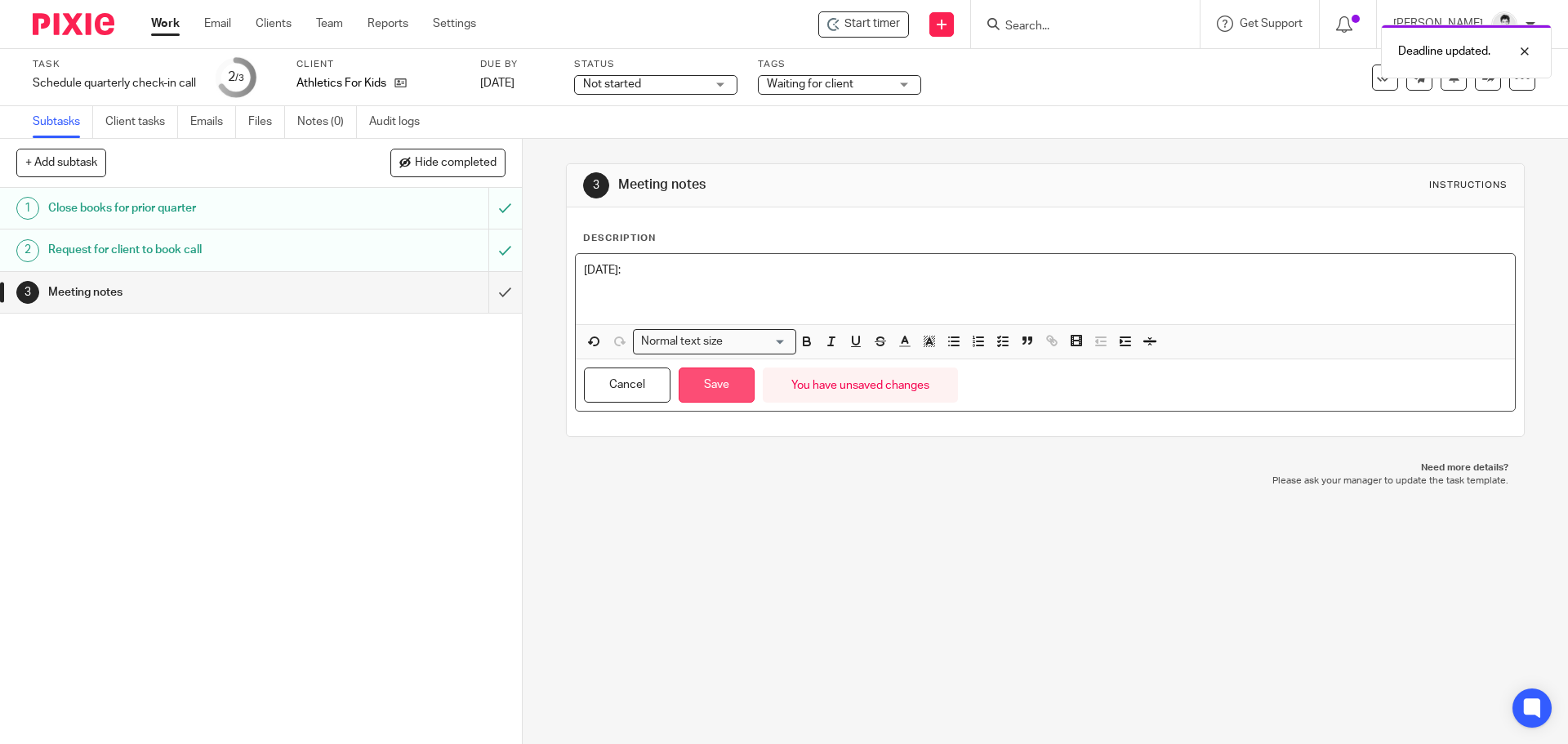
click at [715, 389] on button "Save" at bounding box center [716, 385] width 76 height 36
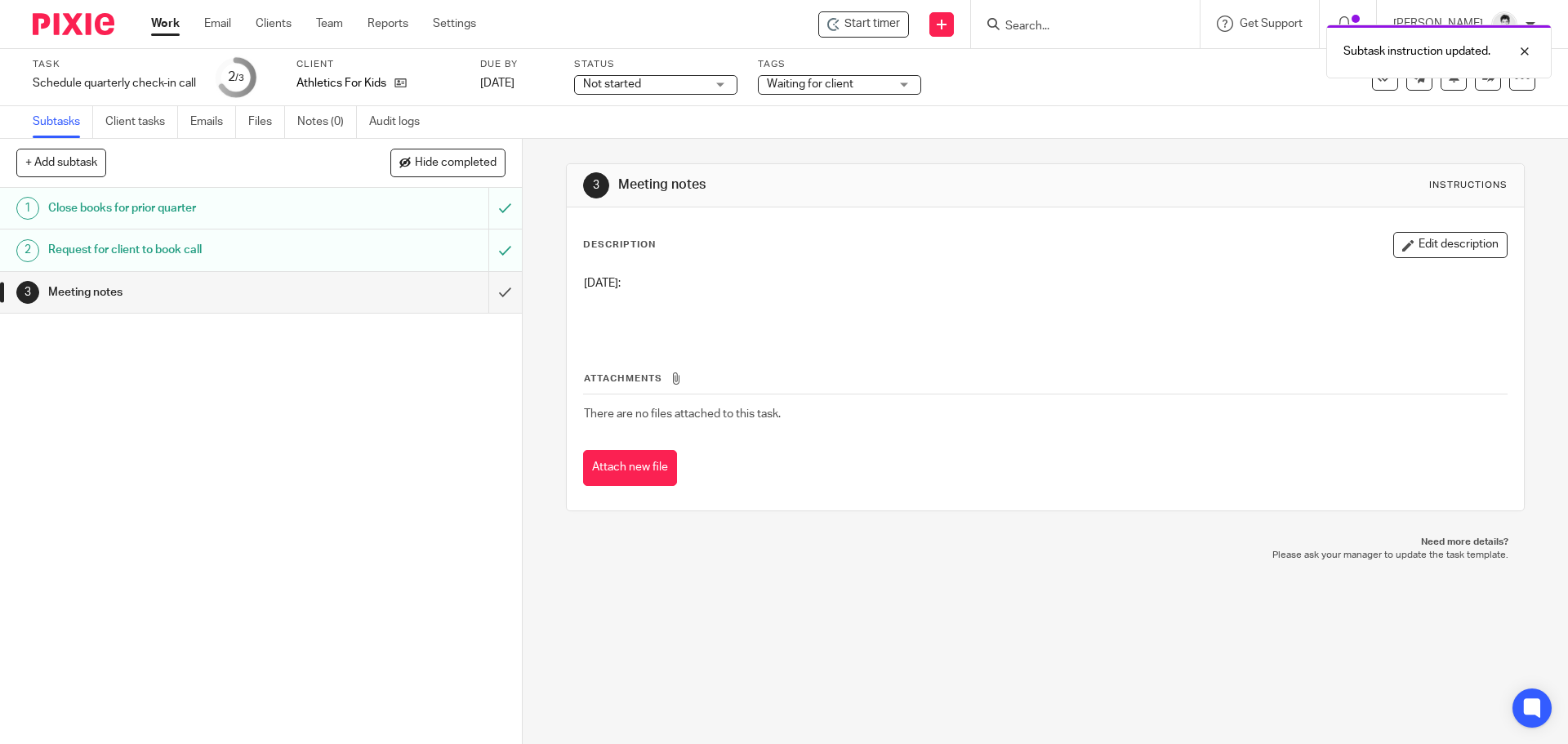
click at [793, 80] on span "Waiting for client" at bounding box center [810, 84] width 87 height 12
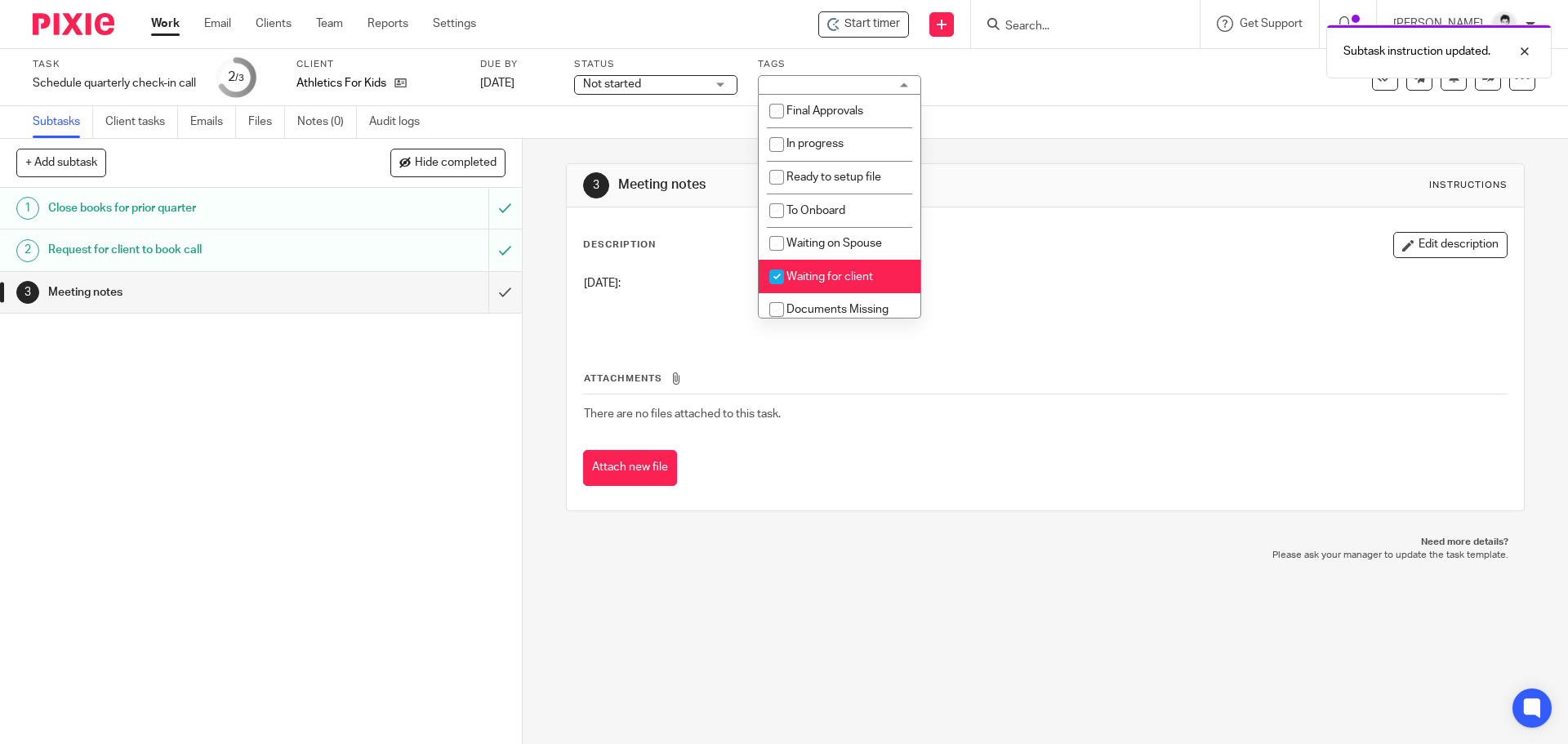
click at [827, 271] on li "Waiting for client" at bounding box center [840, 277] width 162 height 34
checkbox input "false"
